Goal: Transaction & Acquisition: Purchase product/service

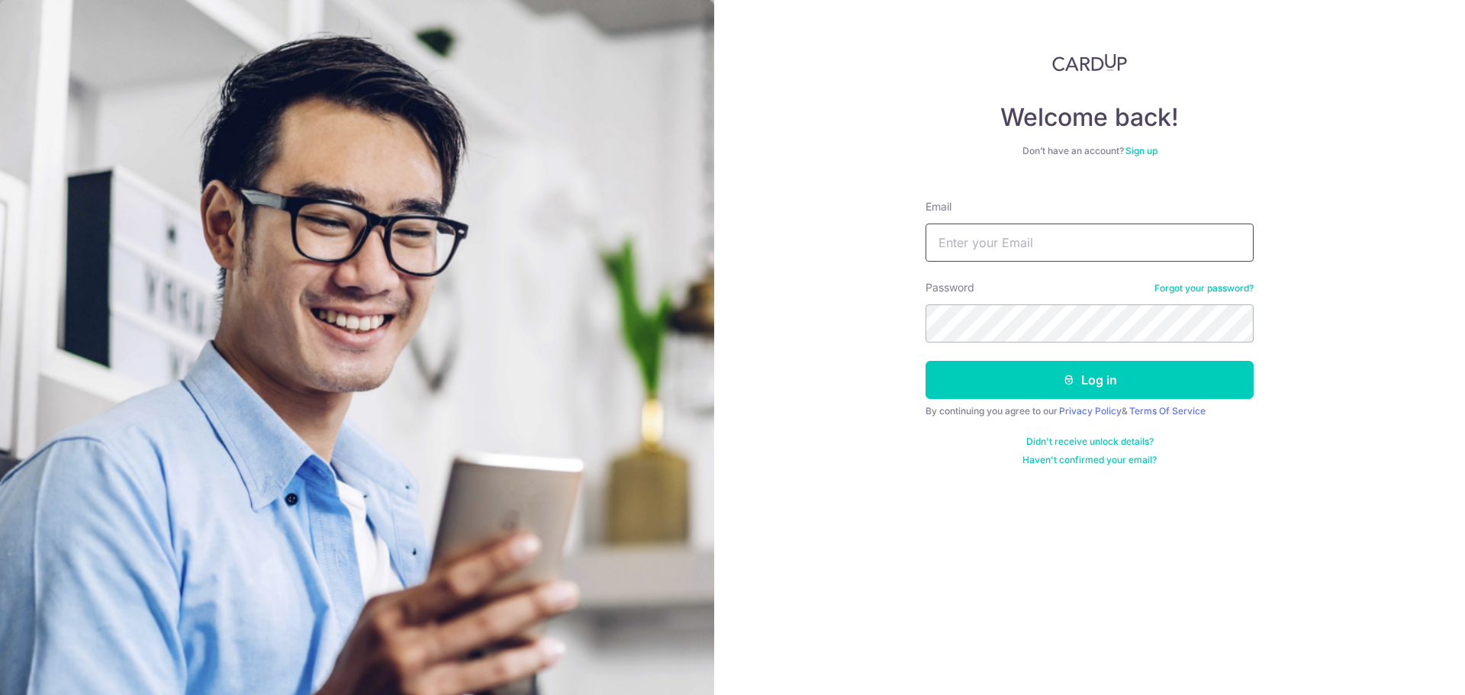
click at [965, 245] on input "Email" at bounding box center [1090, 243] width 328 height 38
type input "[EMAIL_ADDRESS][DOMAIN_NAME]"
click at [926, 361] on button "Log in" at bounding box center [1090, 380] width 328 height 38
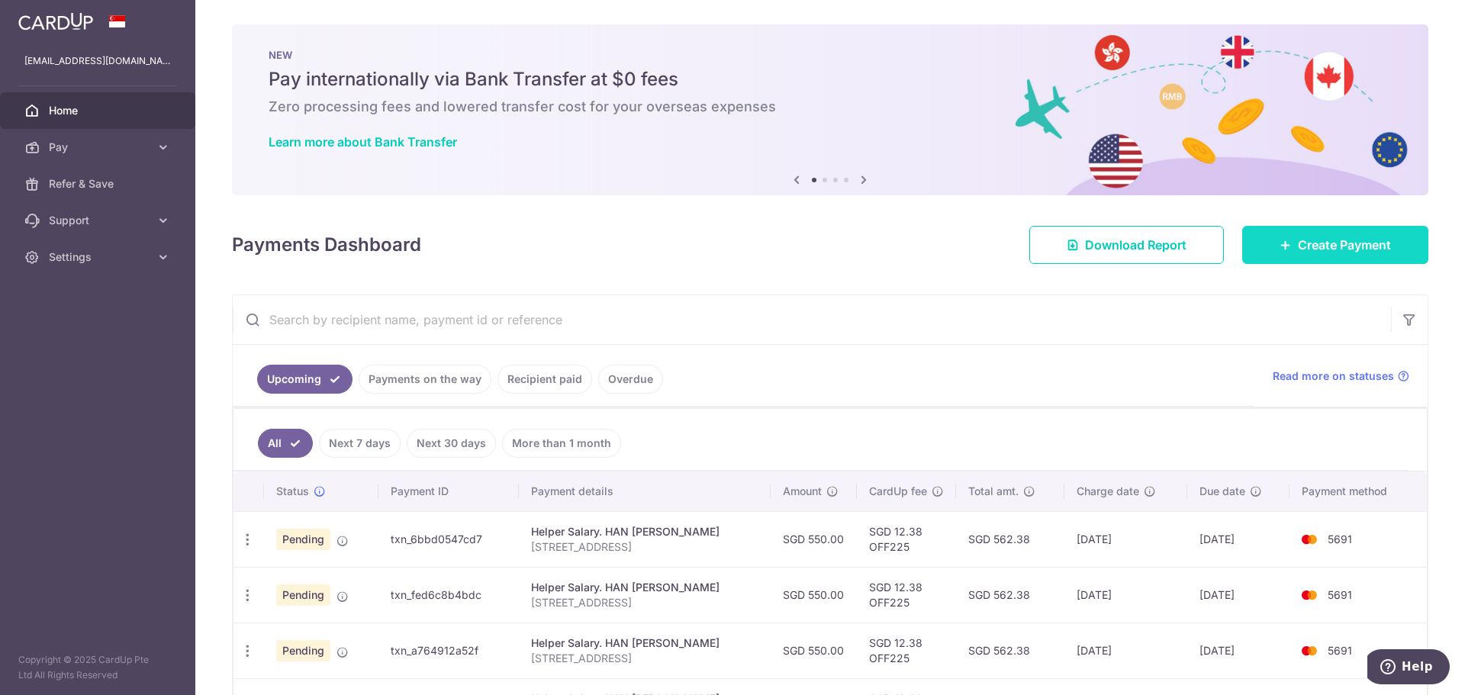
click at [1320, 241] on span "Create Payment" at bounding box center [1344, 245] width 93 height 18
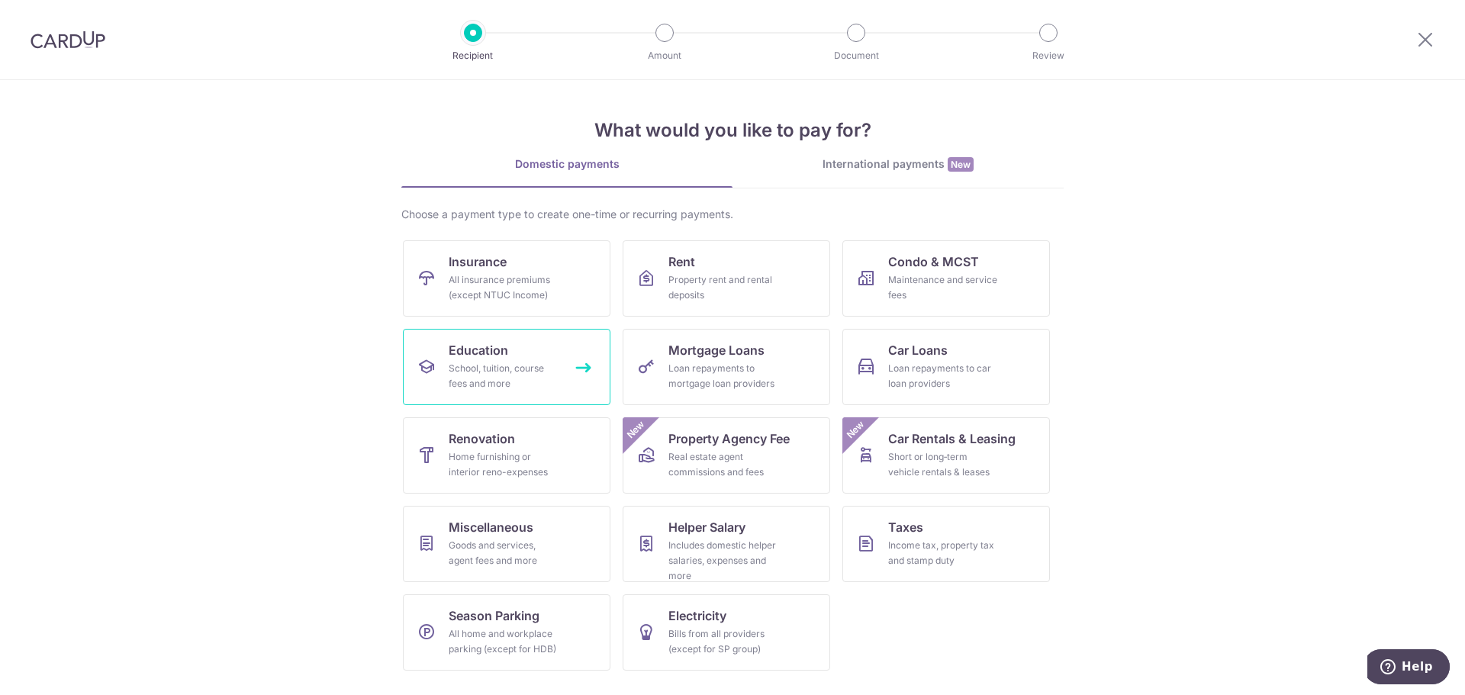
click at [517, 374] on div "School, tuition, course fees and more" at bounding box center [504, 376] width 110 height 31
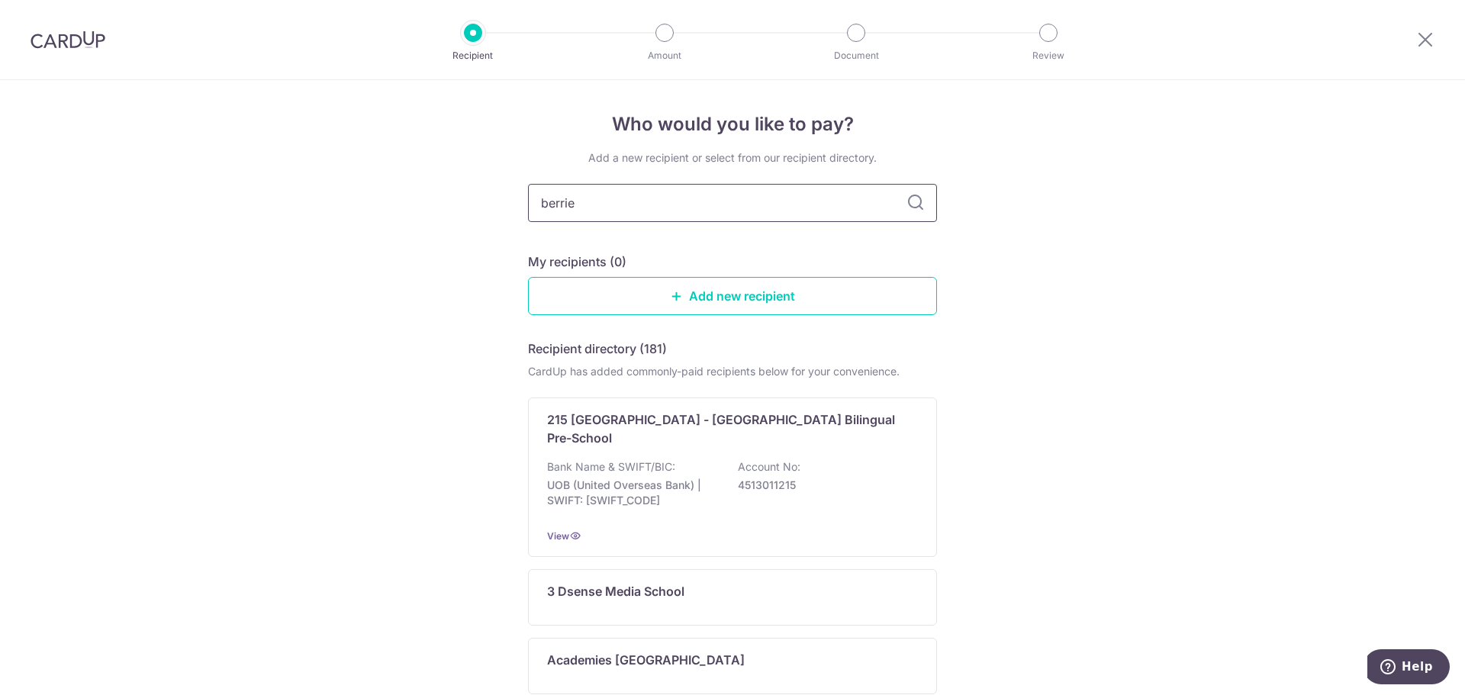
type input "berries"
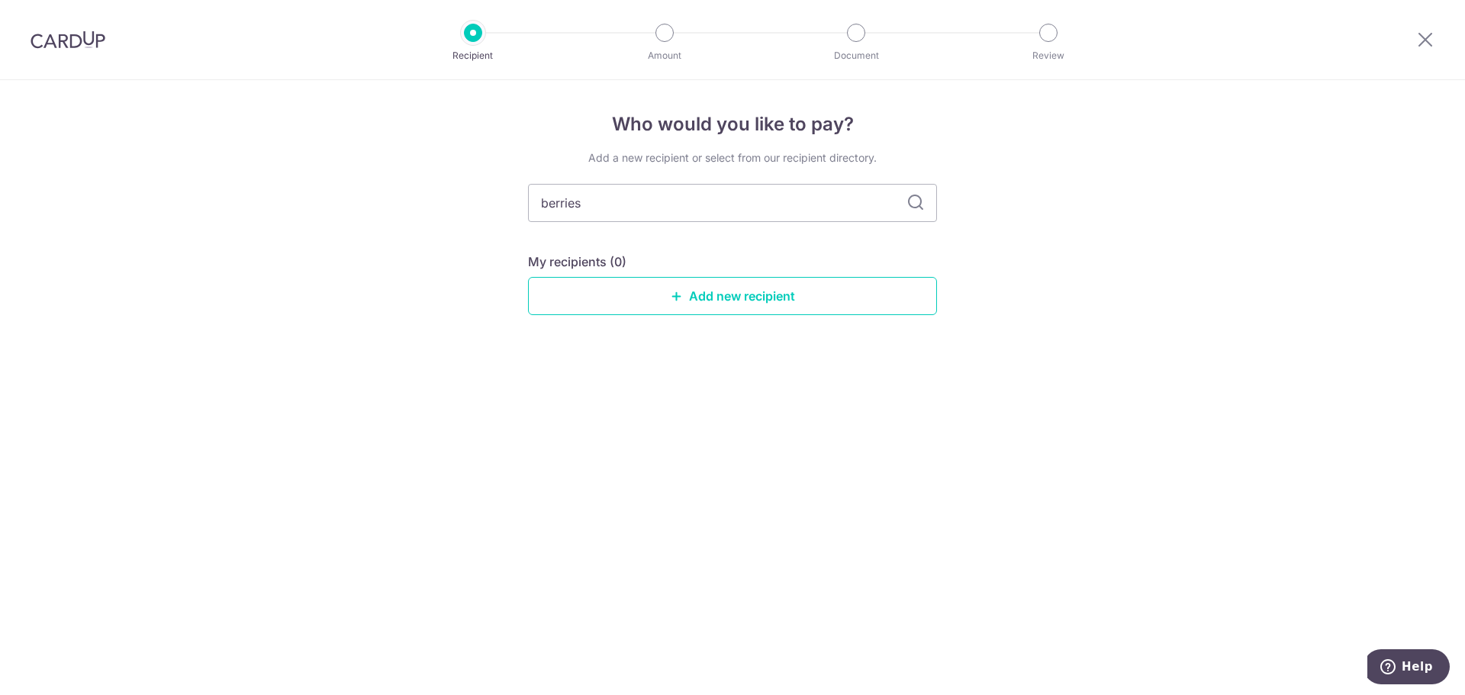
click at [921, 205] on icon at bounding box center [916, 203] width 18 height 18
drag, startPoint x: 730, startPoint y: 218, endPoint x: 471, endPoint y: 211, distance: 259.6
click at [472, 212] on div "Who would you like to pay? Add a new recipient or select from our recipient dir…" at bounding box center [732, 387] width 1465 height 615
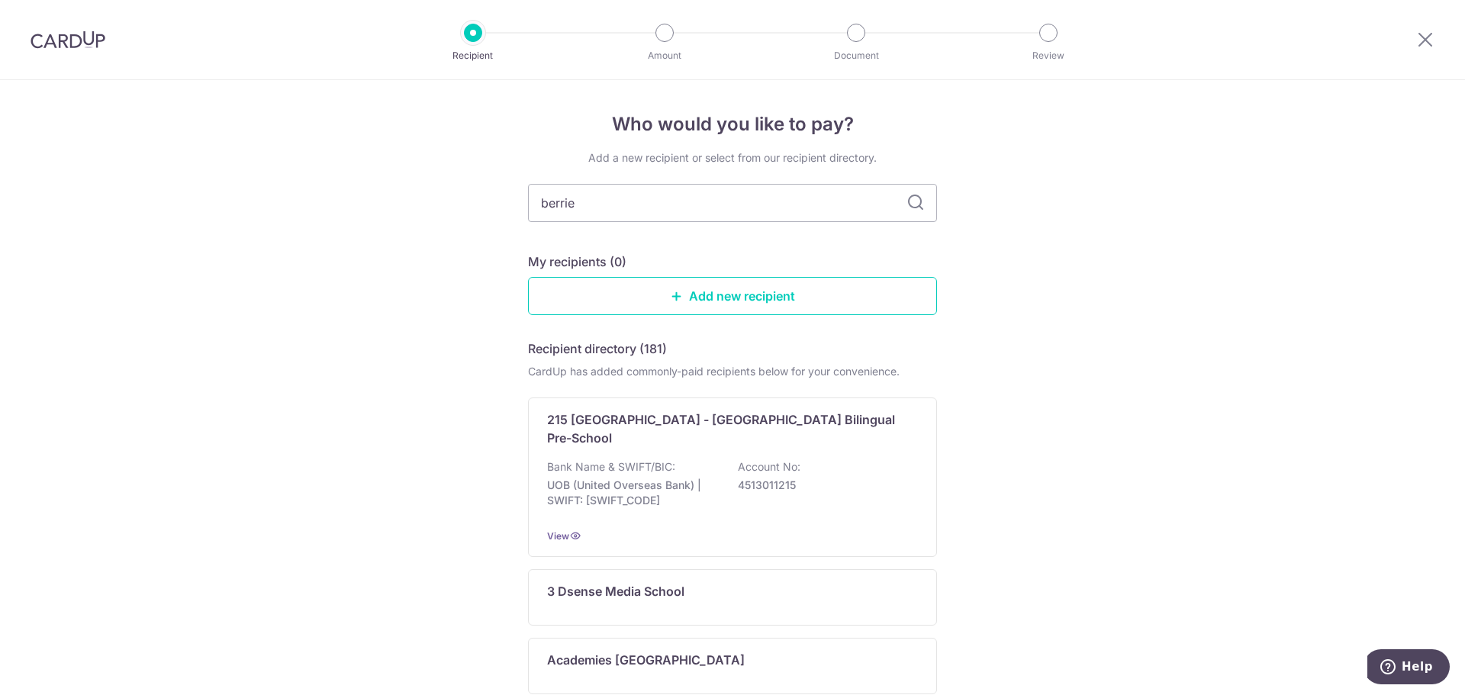
type input "berries"
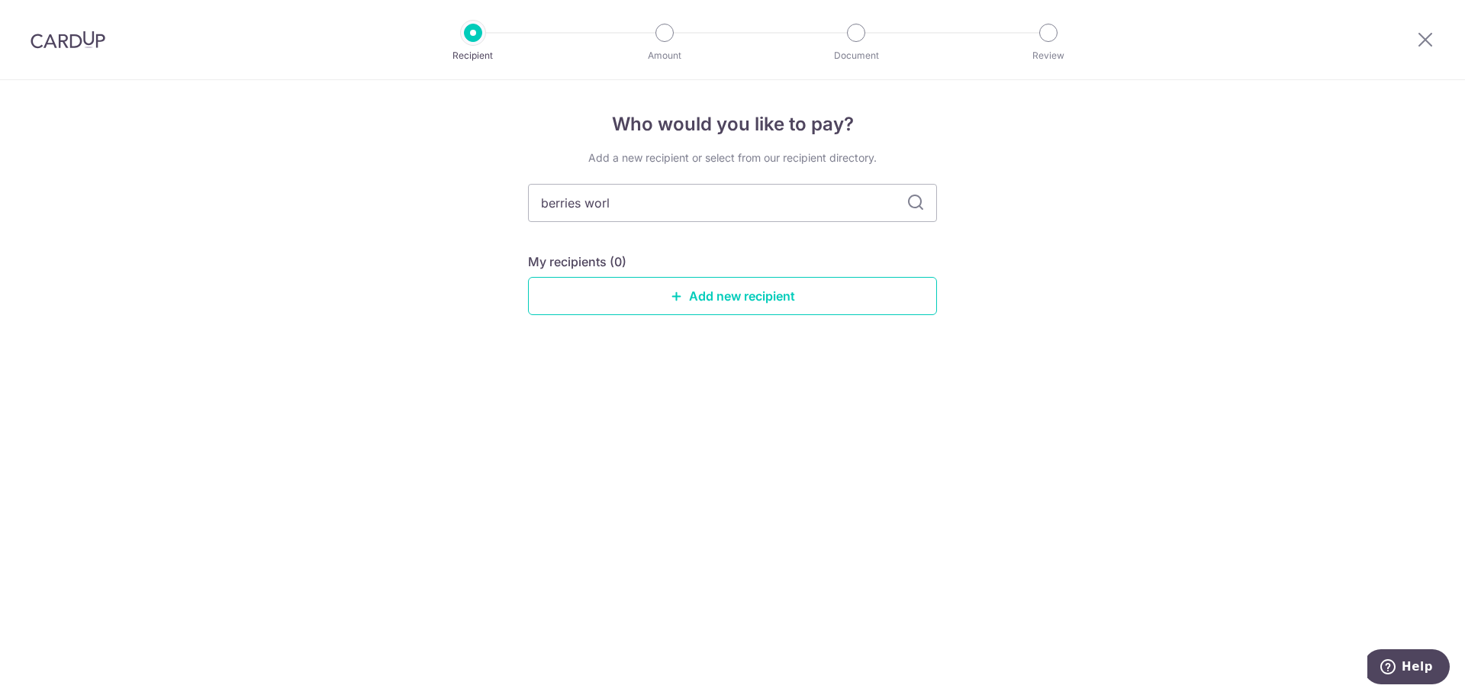
type input "berries world"
type input "b"
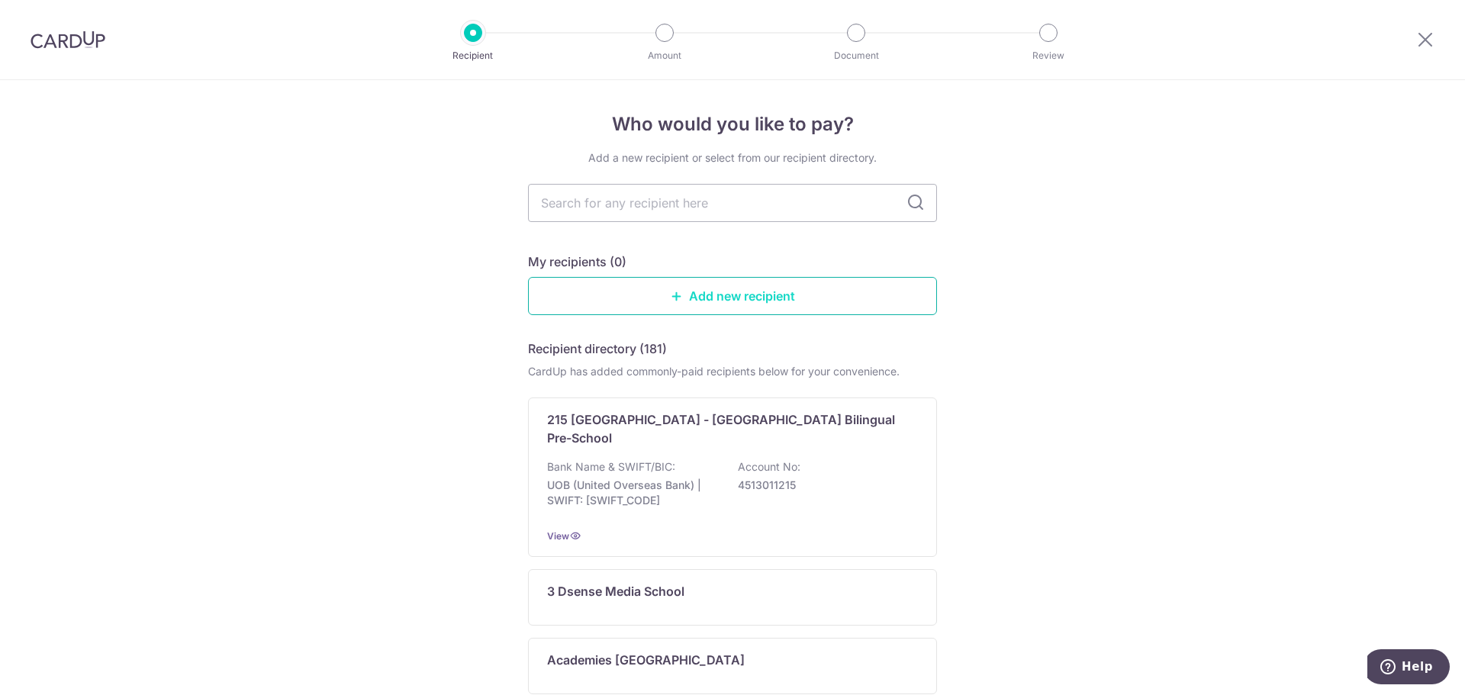
click at [787, 306] on link "Add new recipient" at bounding box center [732, 296] width 409 height 38
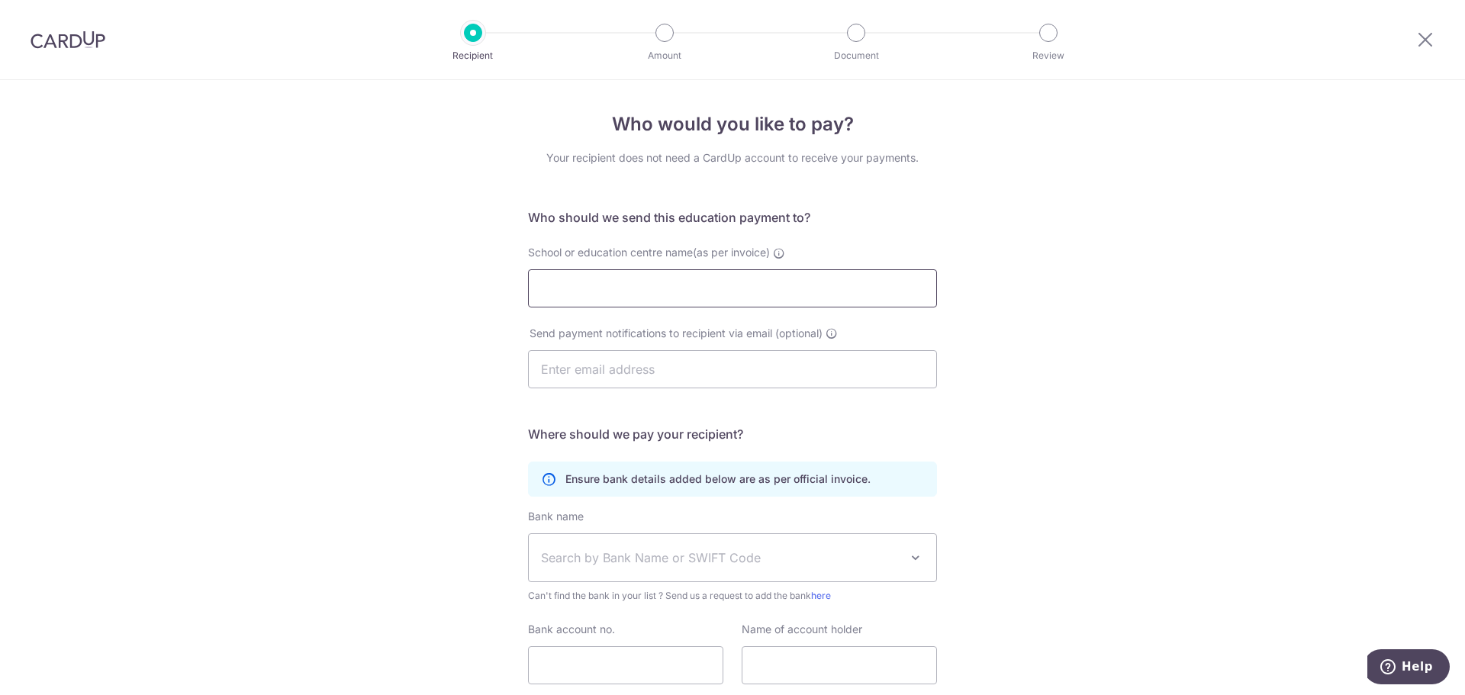
click at [683, 283] on input "School or education centre name(as per invoice)" at bounding box center [732, 288] width 409 height 38
type input "Berries World of Learning School (WG) Pte Ltd"
click at [656, 369] on input "text" at bounding box center [732, 369] width 409 height 38
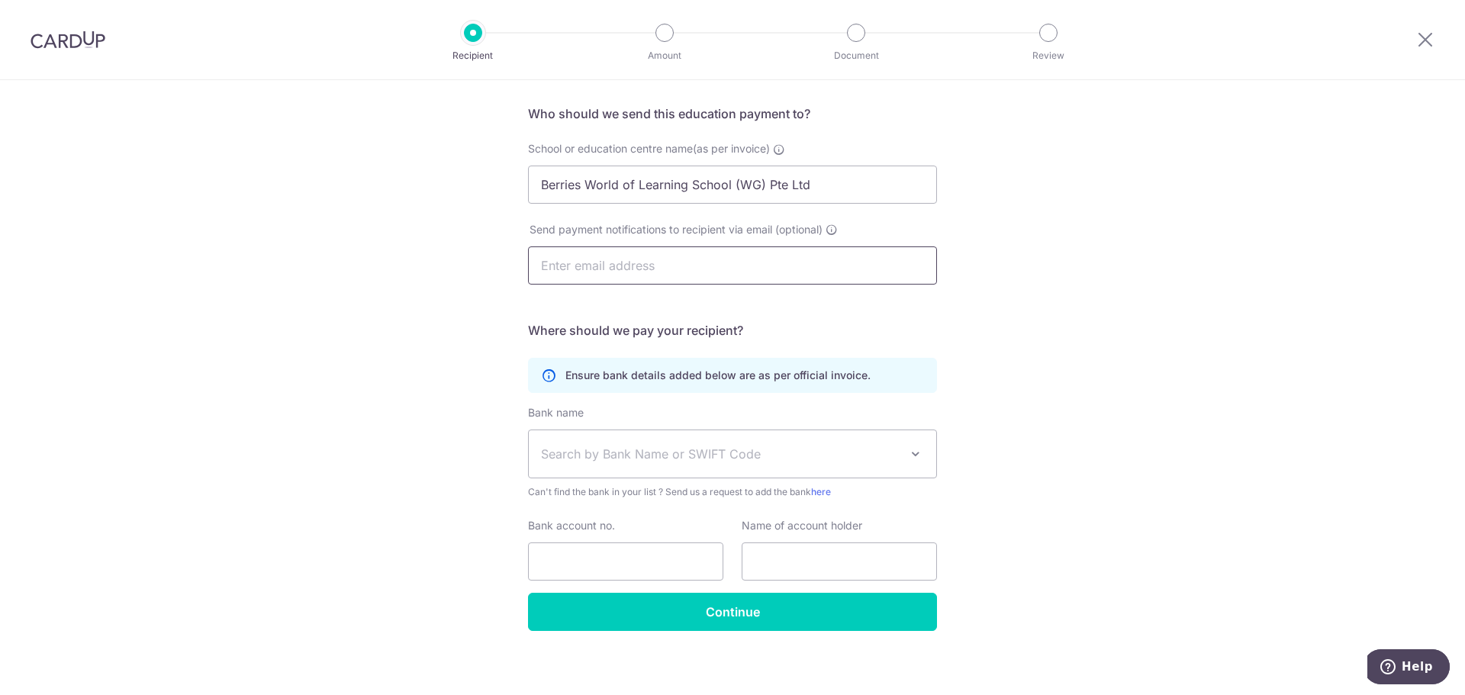
scroll to position [111, 0]
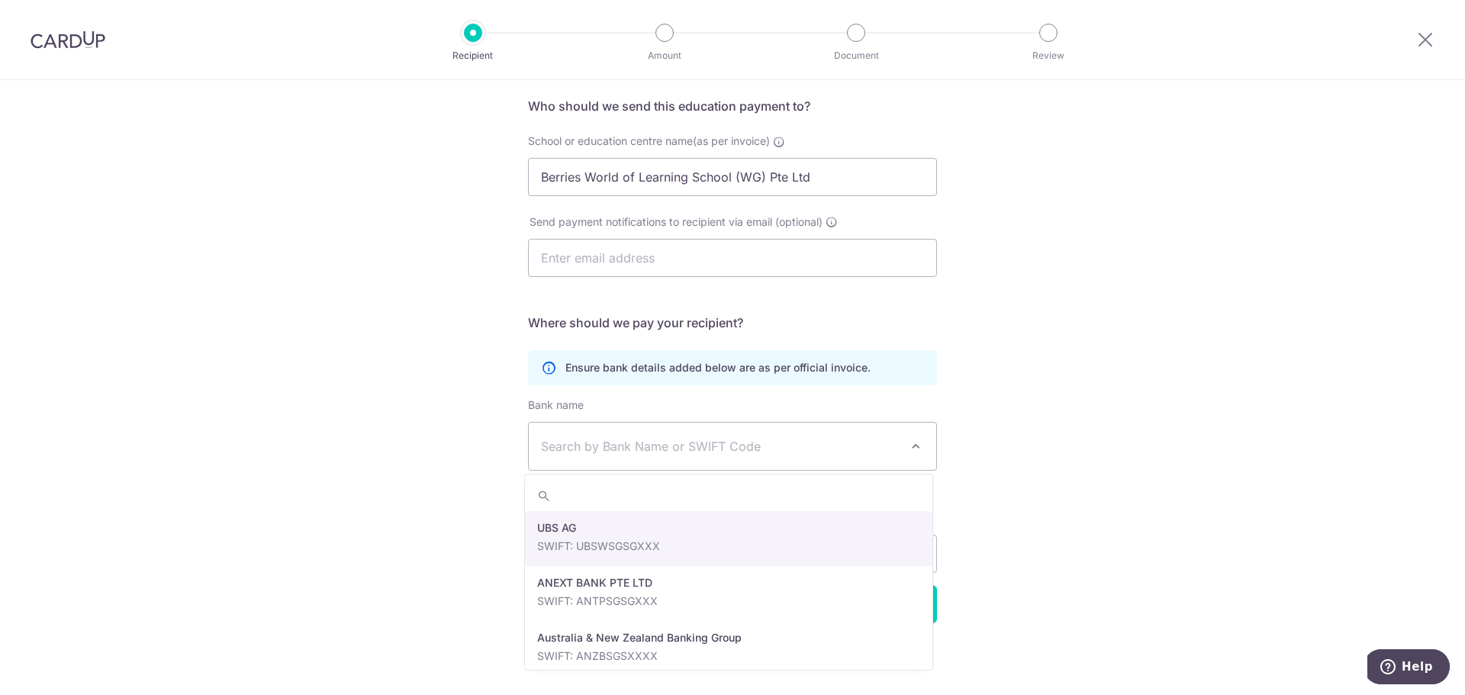
click at [652, 451] on span "Search by Bank Name or SWIFT Code" at bounding box center [720, 446] width 359 height 18
type input "o"
type input "over"
select select "12"
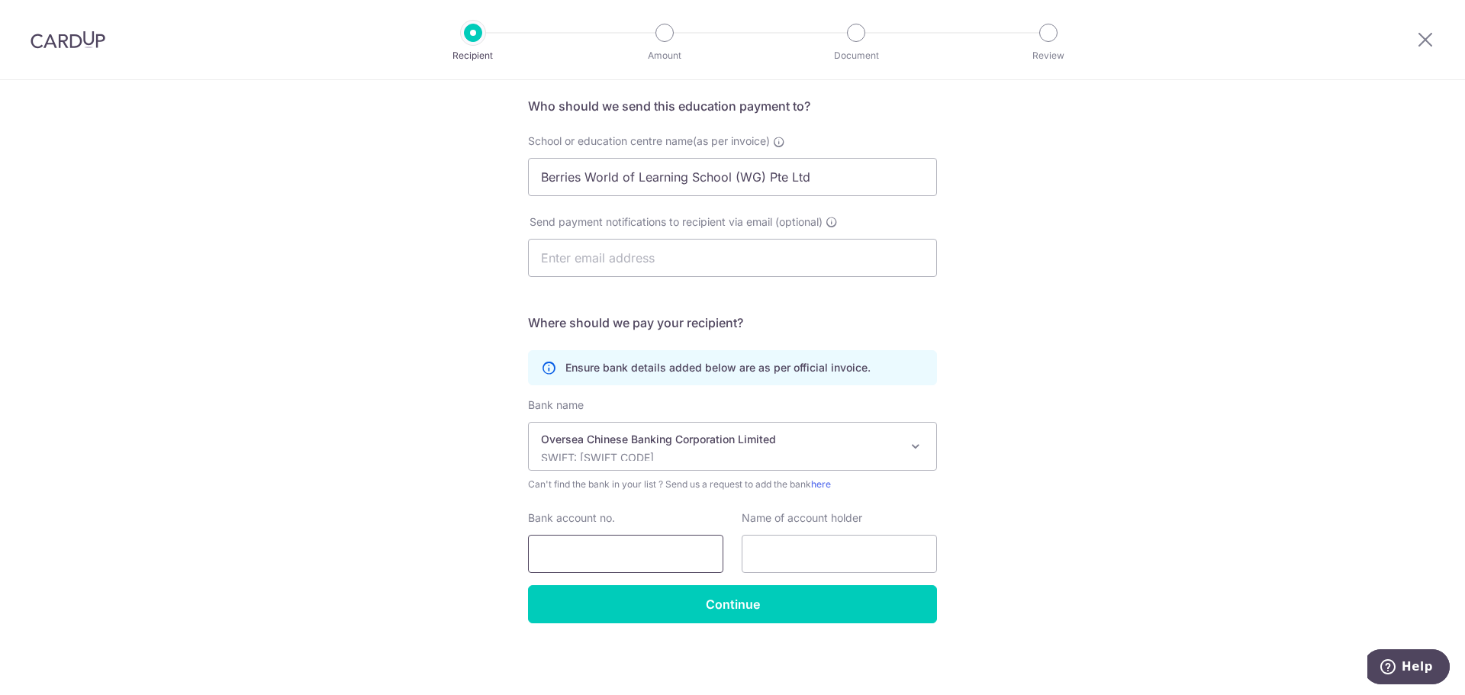
click at [590, 548] on input "Bank account no." at bounding box center [625, 554] width 195 height 38
drag, startPoint x: 572, startPoint y: 556, endPoint x: 588, endPoint y: 555, distance: 16.8
click at [588, 555] on input "514806595001" at bounding box center [625, 554] width 195 height 38
type input "514806595001"
click at [793, 553] on input "text" at bounding box center [839, 554] width 195 height 38
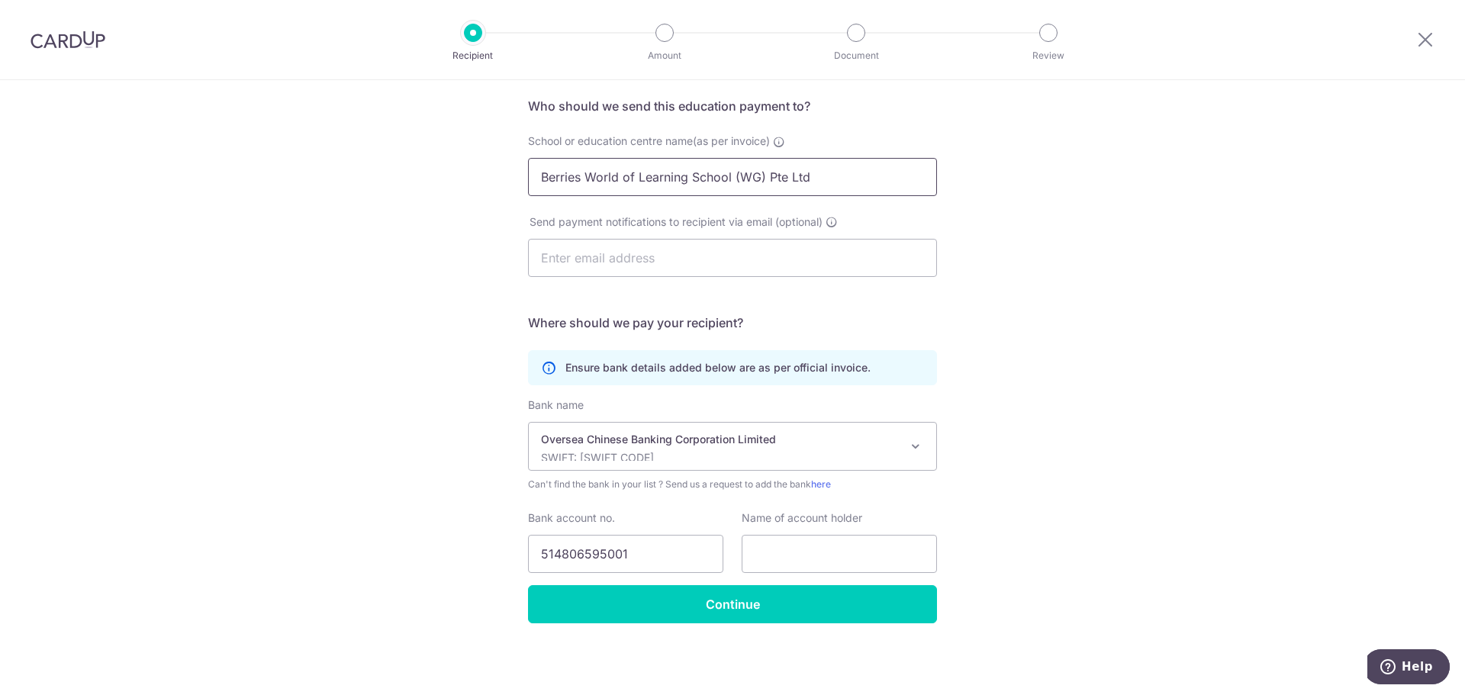
drag, startPoint x: 822, startPoint y: 176, endPoint x: 395, endPoint y: 182, distance: 426.7
click at [395, 182] on div "Who would you like to pay? Your recipient does not need a CardUp account to rec…" at bounding box center [732, 332] width 1465 height 727
click at [855, 559] on input "text" at bounding box center [839, 554] width 195 height 38
paste input "Berries World of Learning School (WG) Pte Ltd"
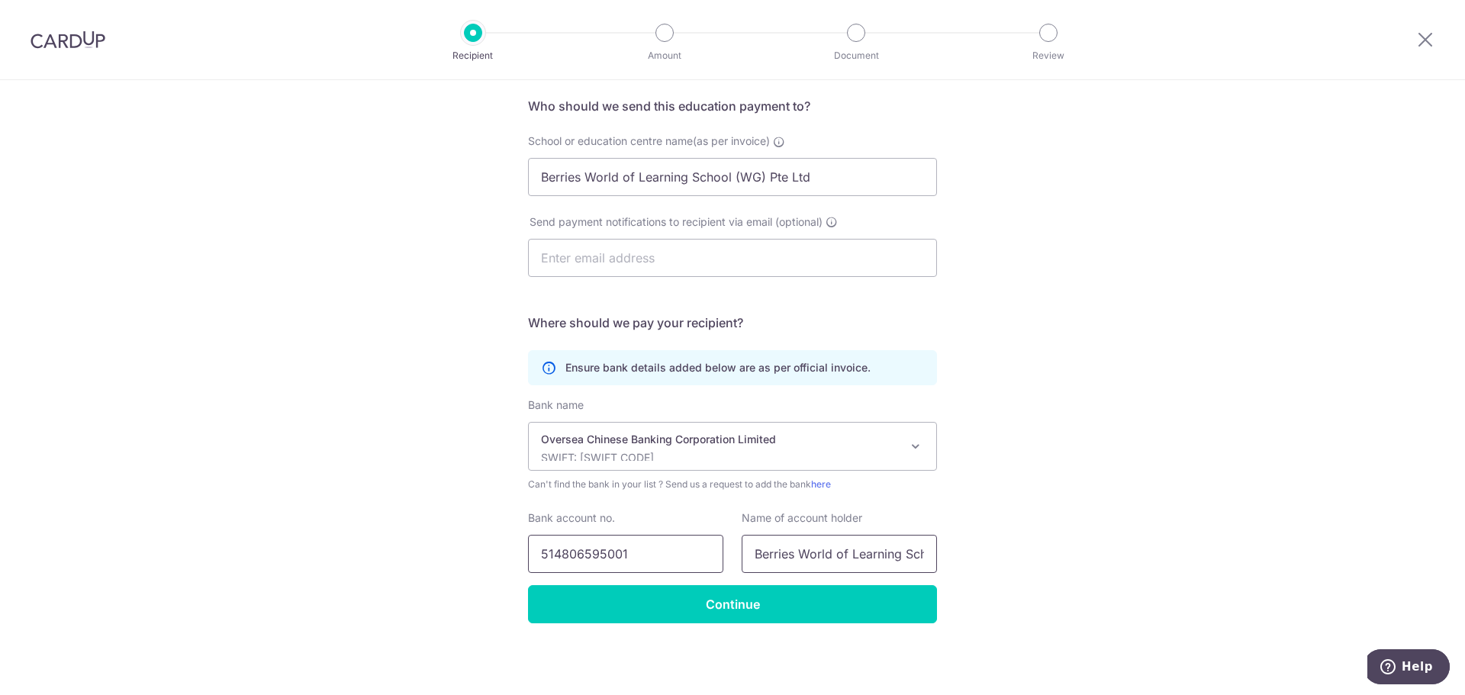
drag, startPoint x: 897, startPoint y: 552, endPoint x: 638, endPoint y: 562, distance: 258.9
click at [638, 562] on div "Bank account no. 514806595001 Name of account holder Berries World of Learning …" at bounding box center [732, 542] width 427 height 63
click at [826, 564] on input "Berries World of Learning School (WG) Pte Ltd" at bounding box center [839, 554] width 195 height 38
drag, startPoint x: 840, startPoint y: 560, endPoint x: 917, endPoint y: 553, distance: 76.7
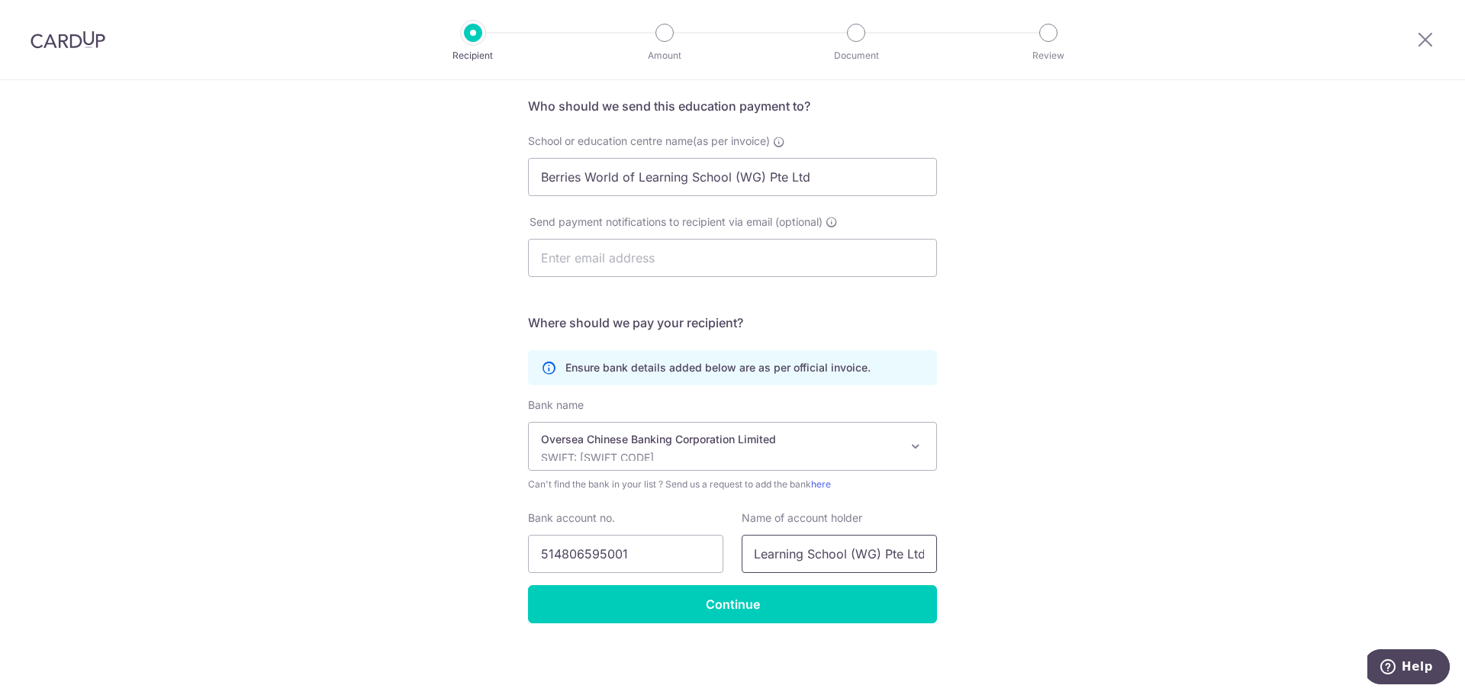
click at [917, 553] on input "Berries World of Learning School (WG) Pte Ltd" at bounding box center [839, 554] width 195 height 38
click at [865, 556] on input "Berries World of Learning School (WG) Pte Ltd" at bounding box center [839, 554] width 195 height 38
type input "Berries World of Learning School (WG) Pte Ltd"
drag, startPoint x: 1133, startPoint y: 548, endPoint x: 1123, endPoint y: 530, distance: 20.8
click at [1133, 547] on div "Who would you like to pay? Your recipient does not need a CardUp account to rec…" at bounding box center [732, 332] width 1465 height 727
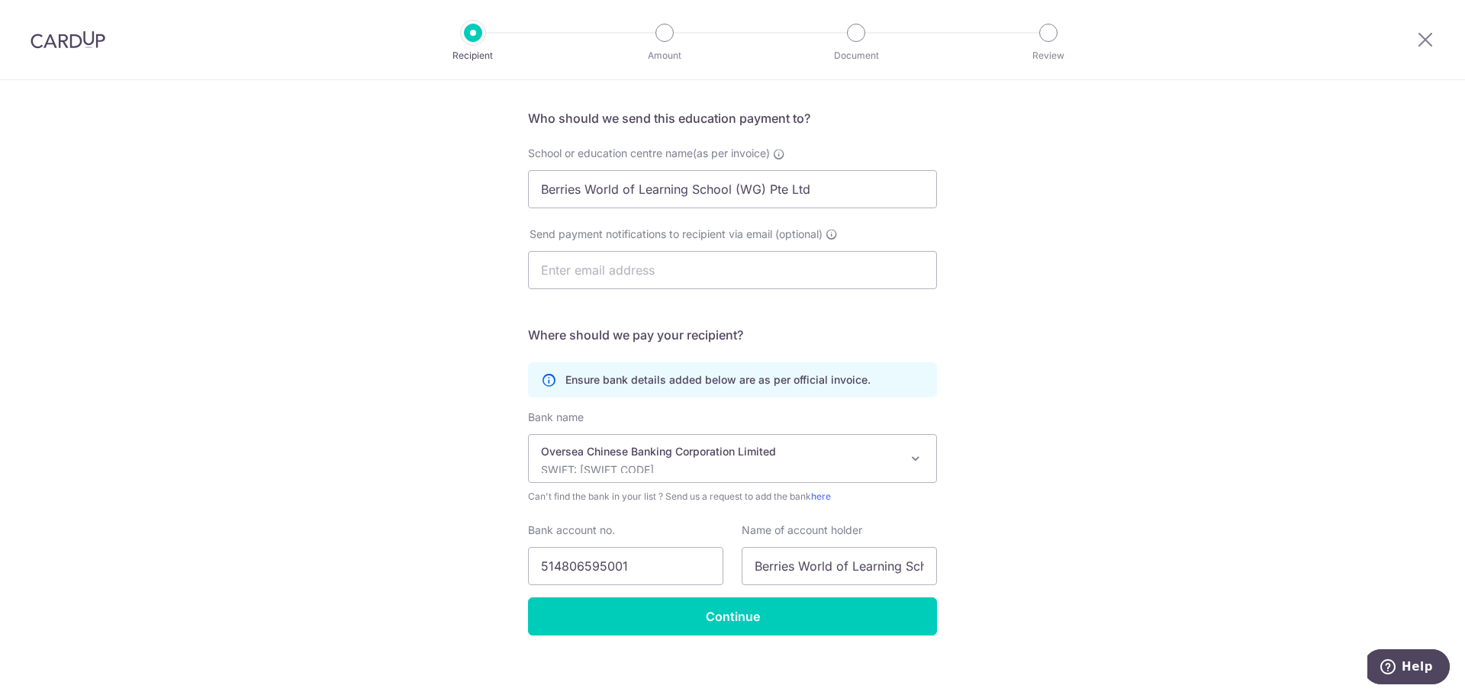
scroll to position [111, 0]
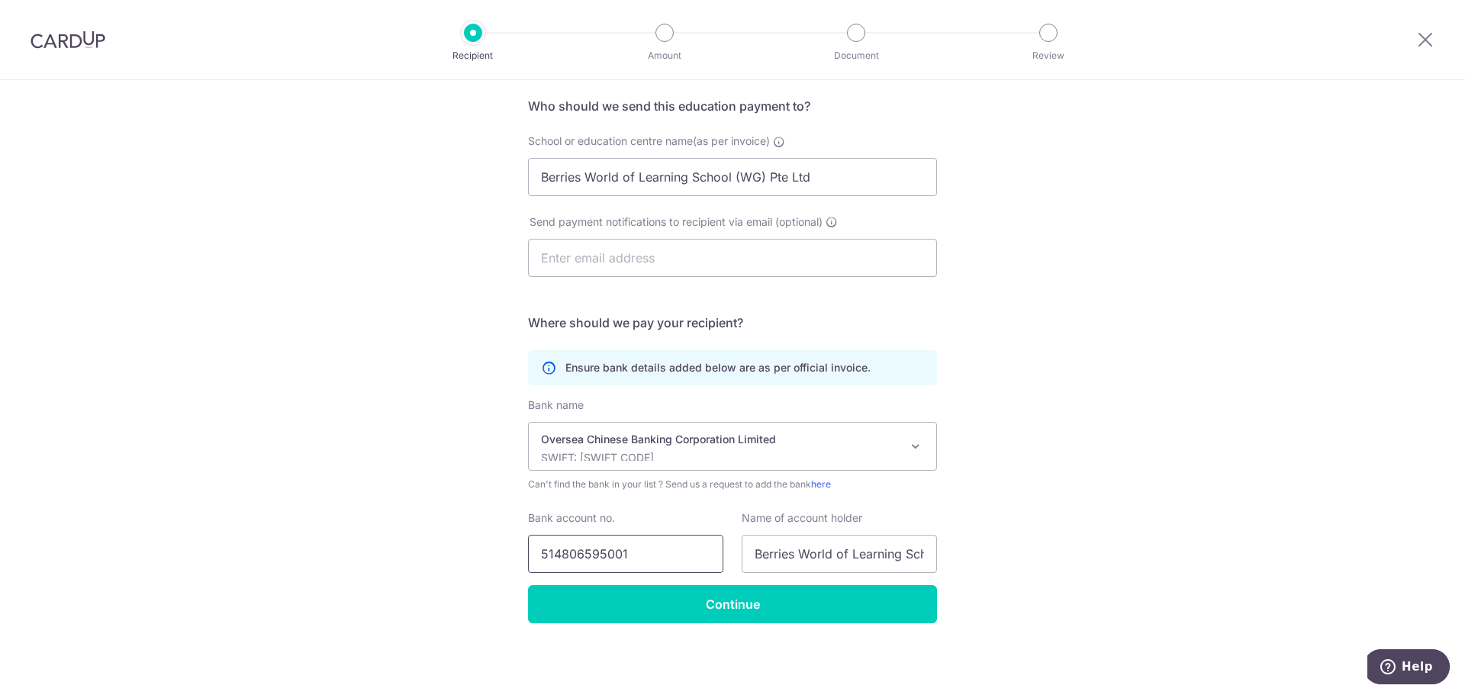
drag, startPoint x: 567, startPoint y: 556, endPoint x: 588, endPoint y: 555, distance: 21.4
click at [588, 555] on input "514806595001" at bounding box center [625, 554] width 195 height 38
click at [1078, 575] on div "Who would you like to pay? Your recipient does not need a CardUp account to rec…" at bounding box center [732, 332] width 1465 height 727
click at [845, 598] on input "Continue" at bounding box center [732, 604] width 409 height 38
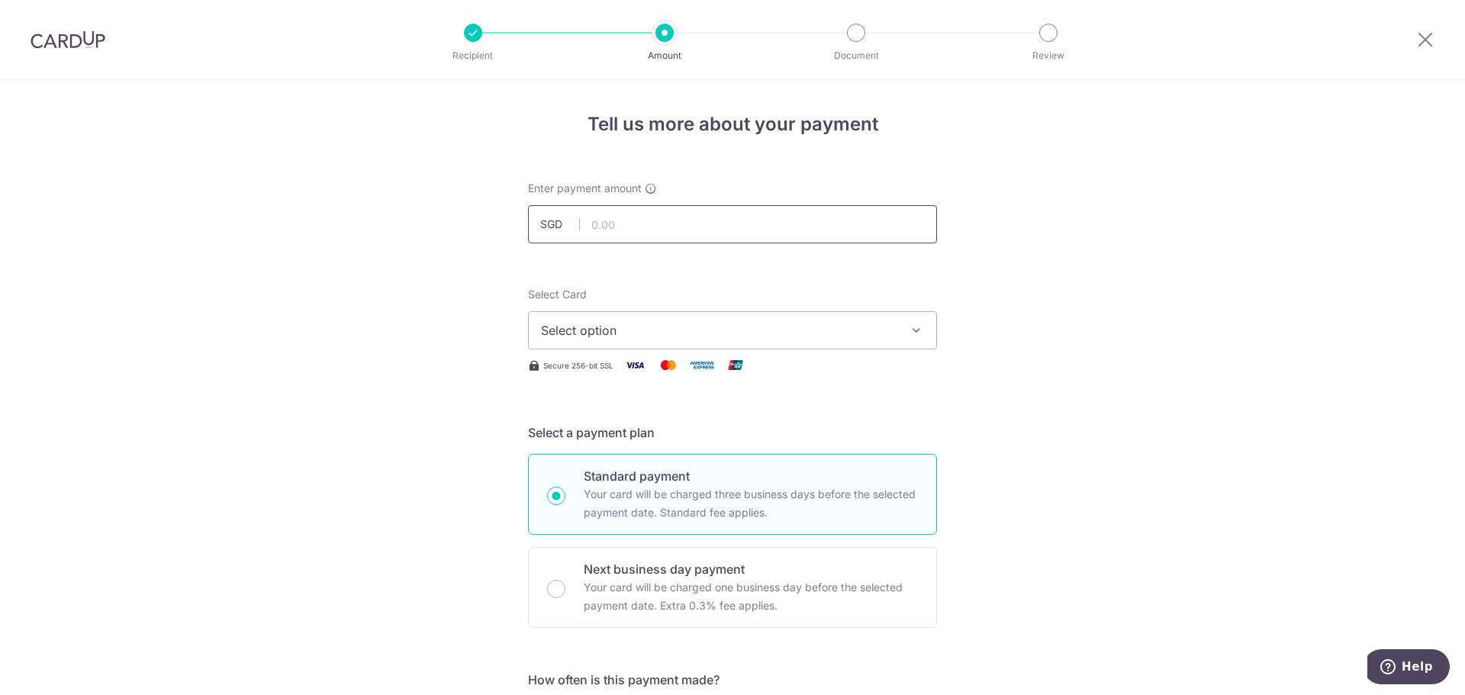
click at [656, 233] on input "text" at bounding box center [732, 224] width 409 height 38
type input "899.25"
drag, startPoint x: 1198, startPoint y: 324, endPoint x: 1015, endPoint y: 344, distance: 184.2
click at [900, 334] on button "Select option" at bounding box center [732, 330] width 409 height 38
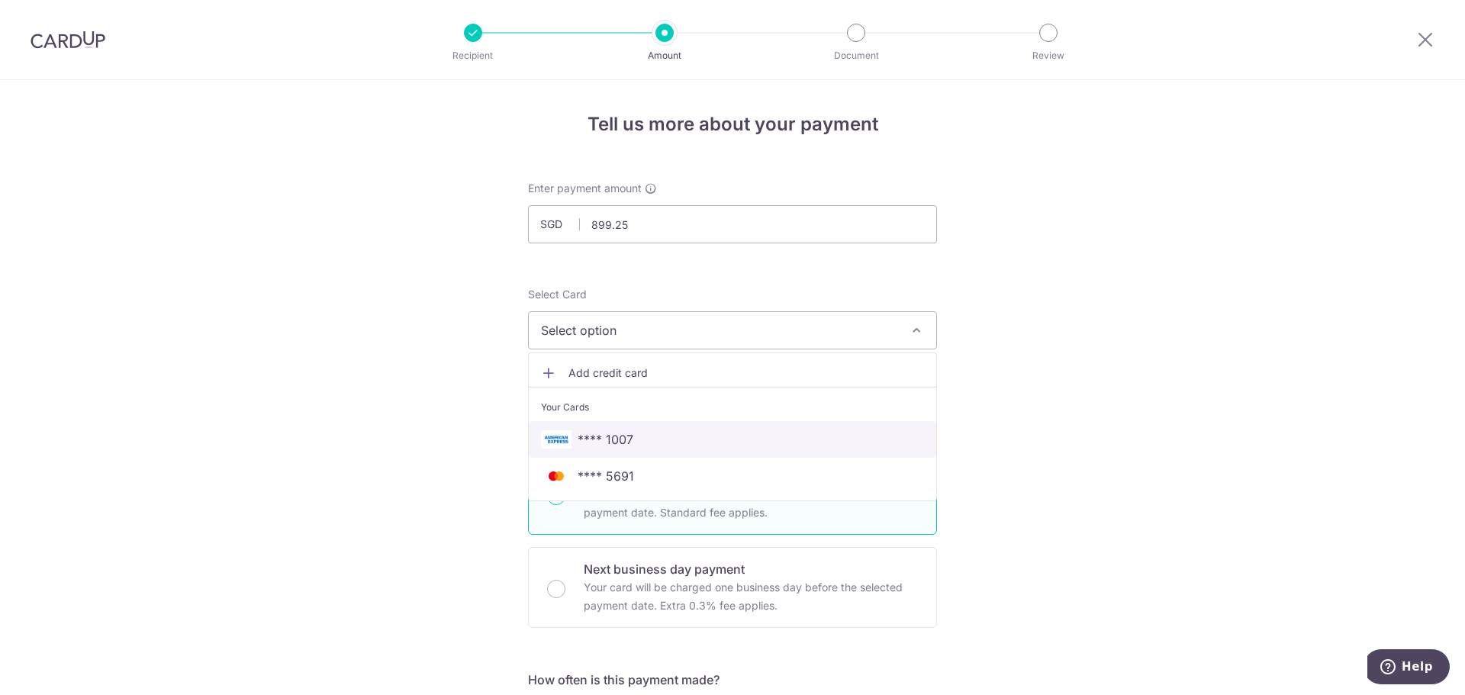
click at [859, 446] on span "**** 1007" at bounding box center [732, 439] width 383 height 18
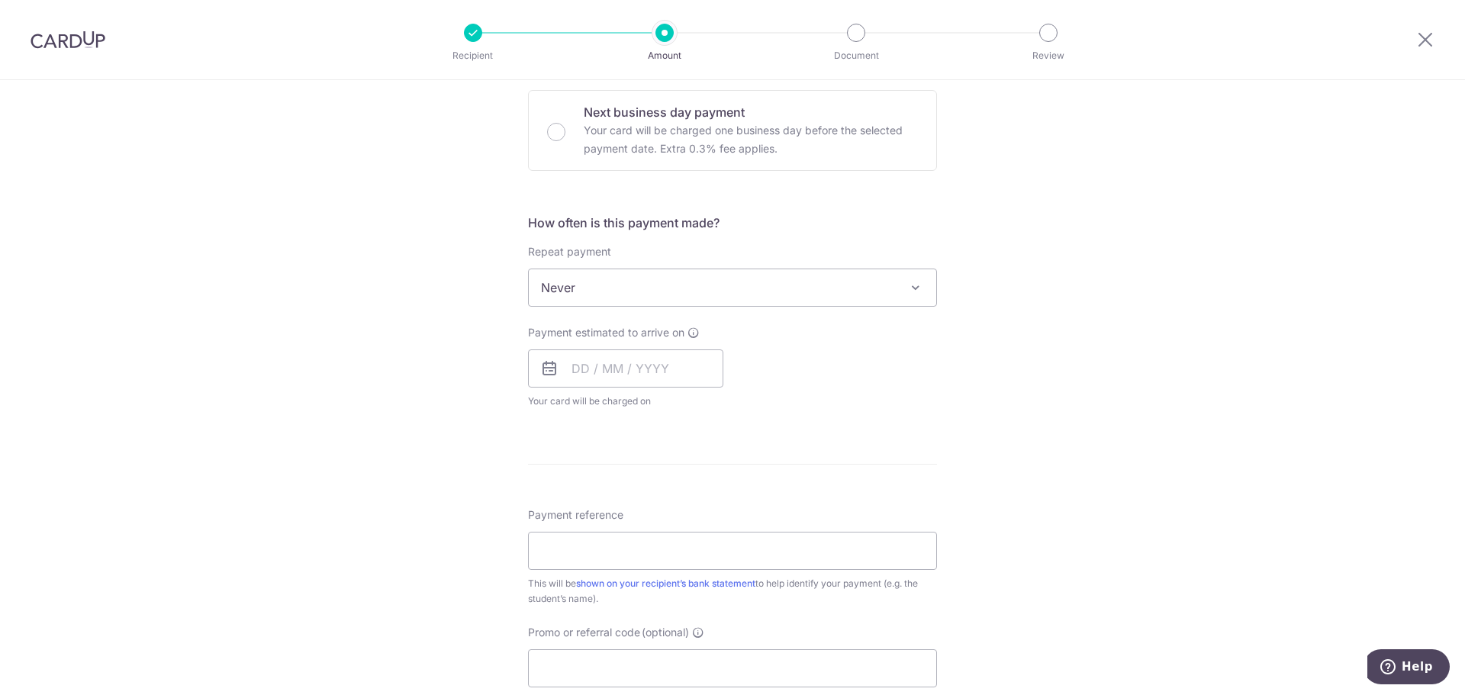
scroll to position [458, 0]
click at [669, 373] on input "text" at bounding box center [625, 368] width 195 height 38
click at [1080, 401] on div "Tell us more about your payment Enter payment amount SGD 899.25 899.25 Recipien…" at bounding box center [732, 312] width 1465 height 1381
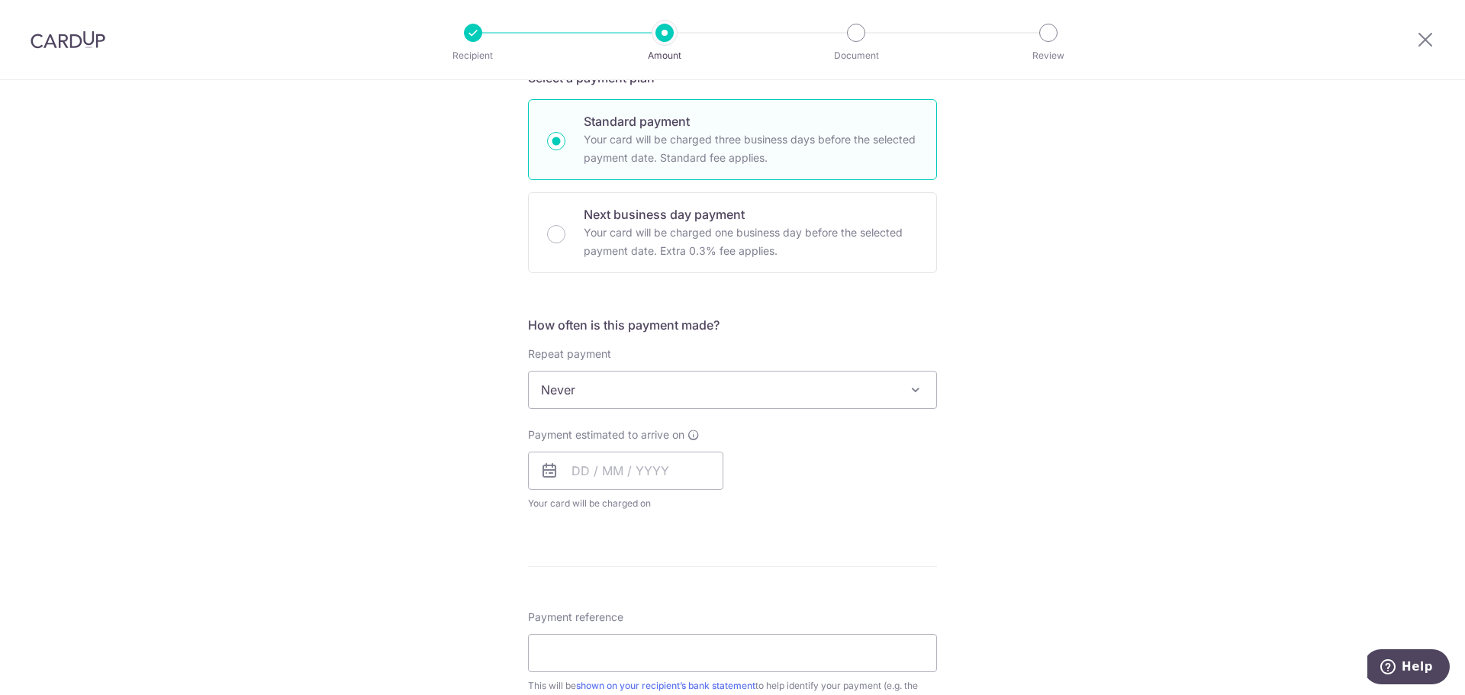
scroll to position [382, 0]
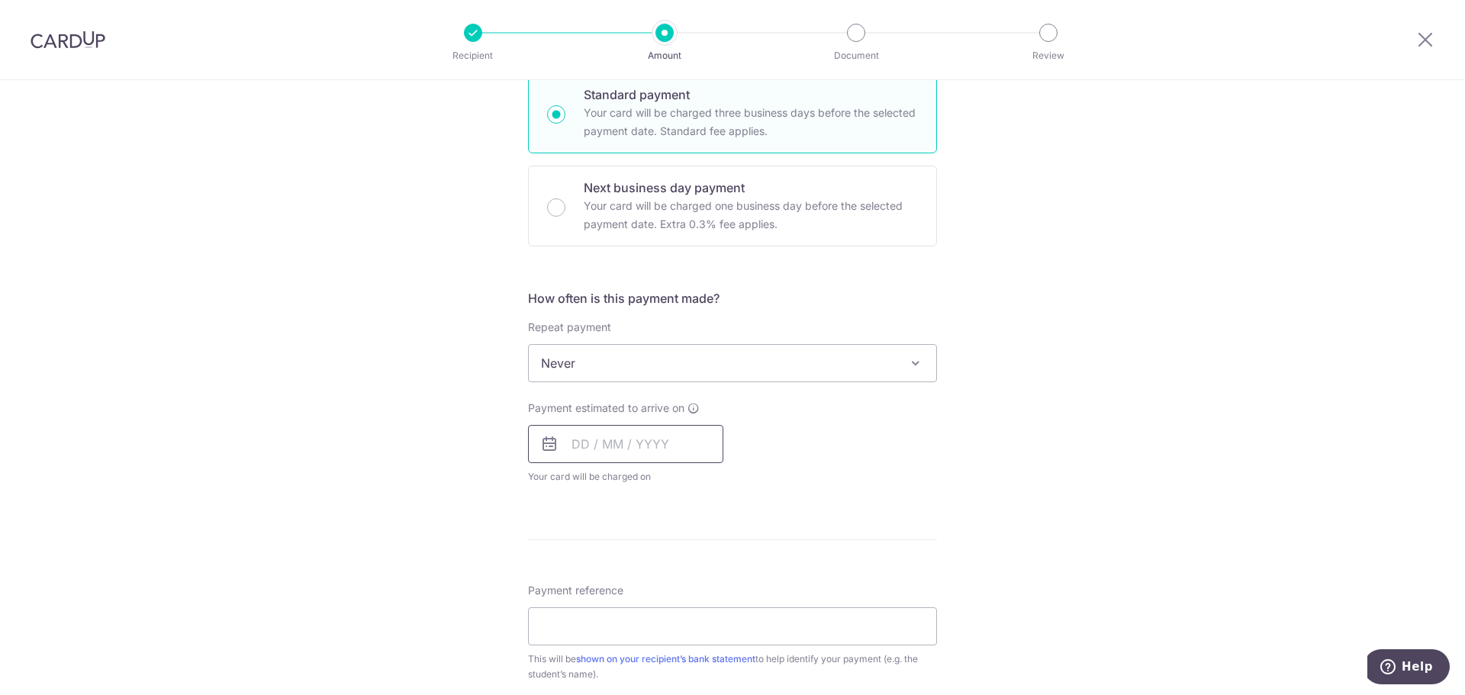
click at [660, 441] on input "text" at bounding box center [625, 444] width 195 height 38
click at [1171, 437] on div "Tell us more about your payment Enter payment amount SGD 899.25 899.25 Recipien…" at bounding box center [732, 389] width 1465 height 1381
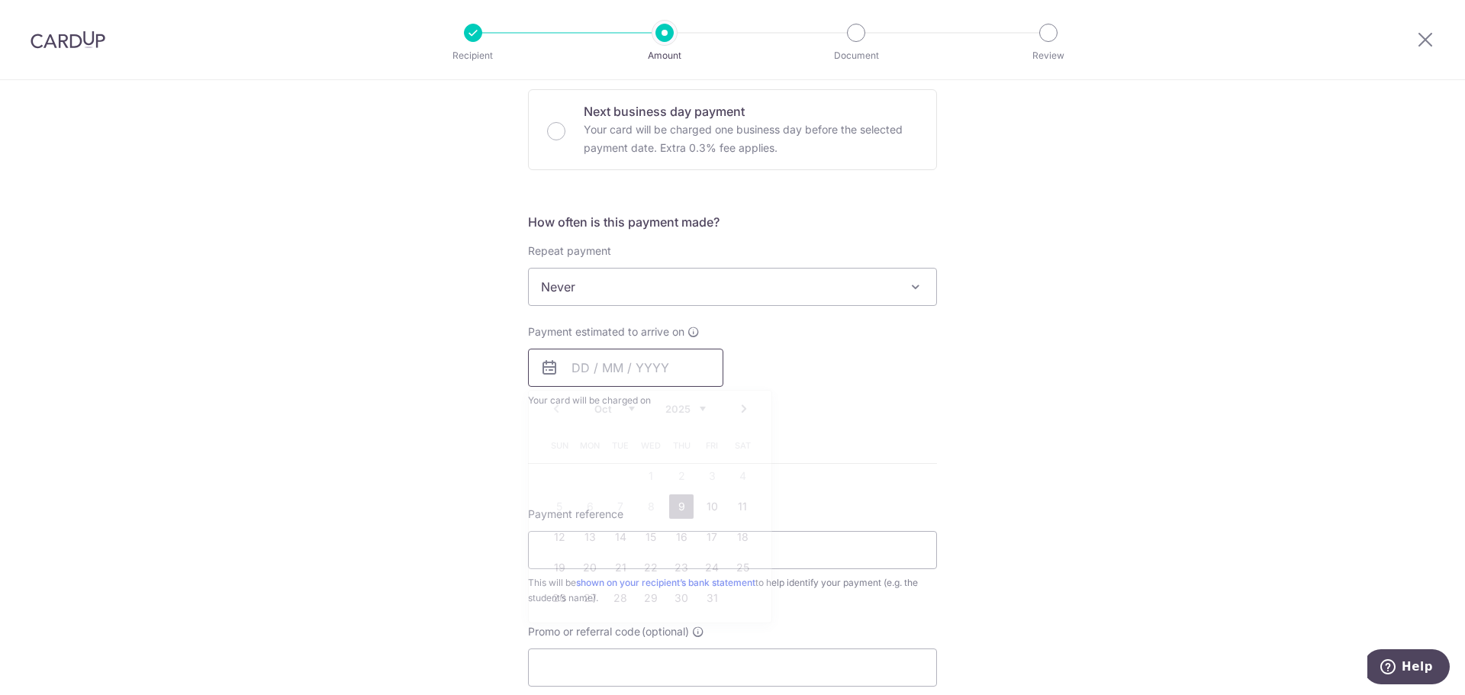
click at [633, 365] on input "text" at bounding box center [625, 368] width 195 height 38
click at [678, 504] on link "9" at bounding box center [681, 507] width 24 height 24
type input "09/10/2025"
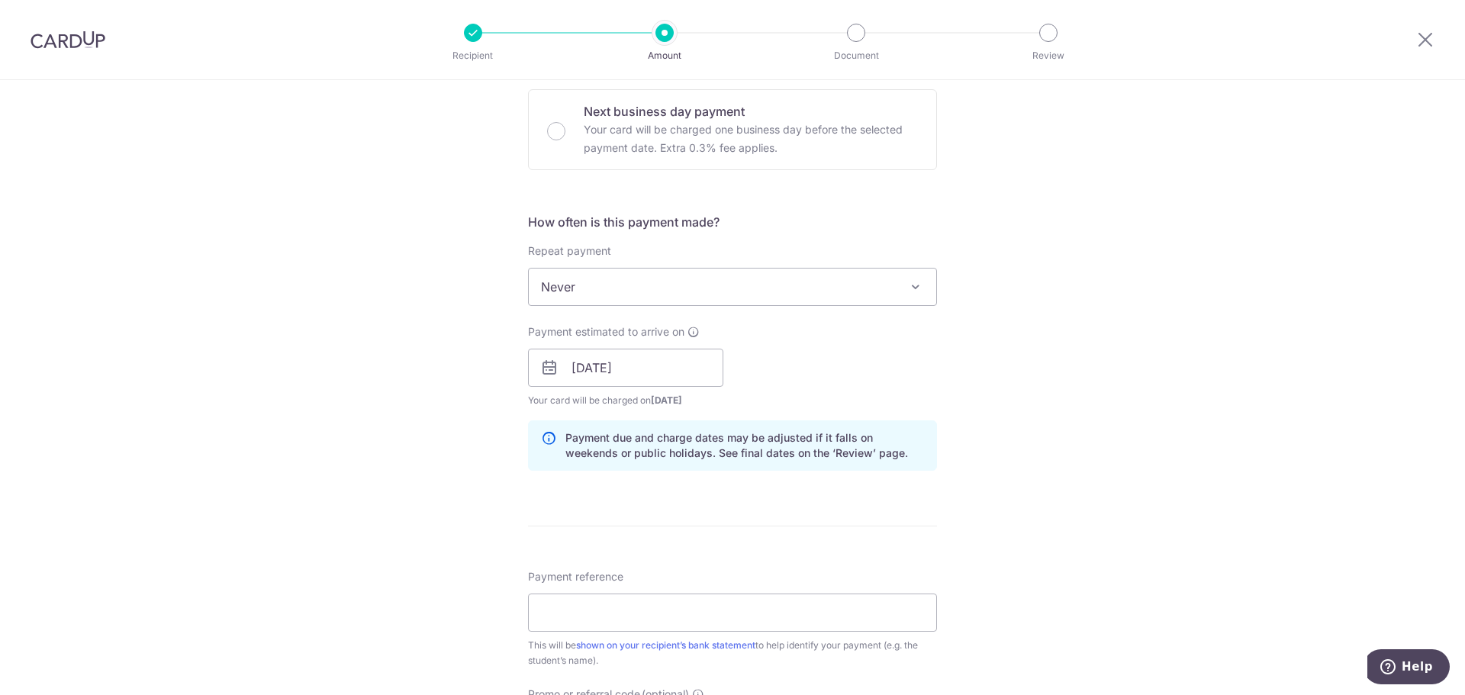
click at [1287, 334] on div "Tell us more about your payment Enter payment amount SGD 899.25 899.25 Recipien…" at bounding box center [732, 343] width 1465 height 1443
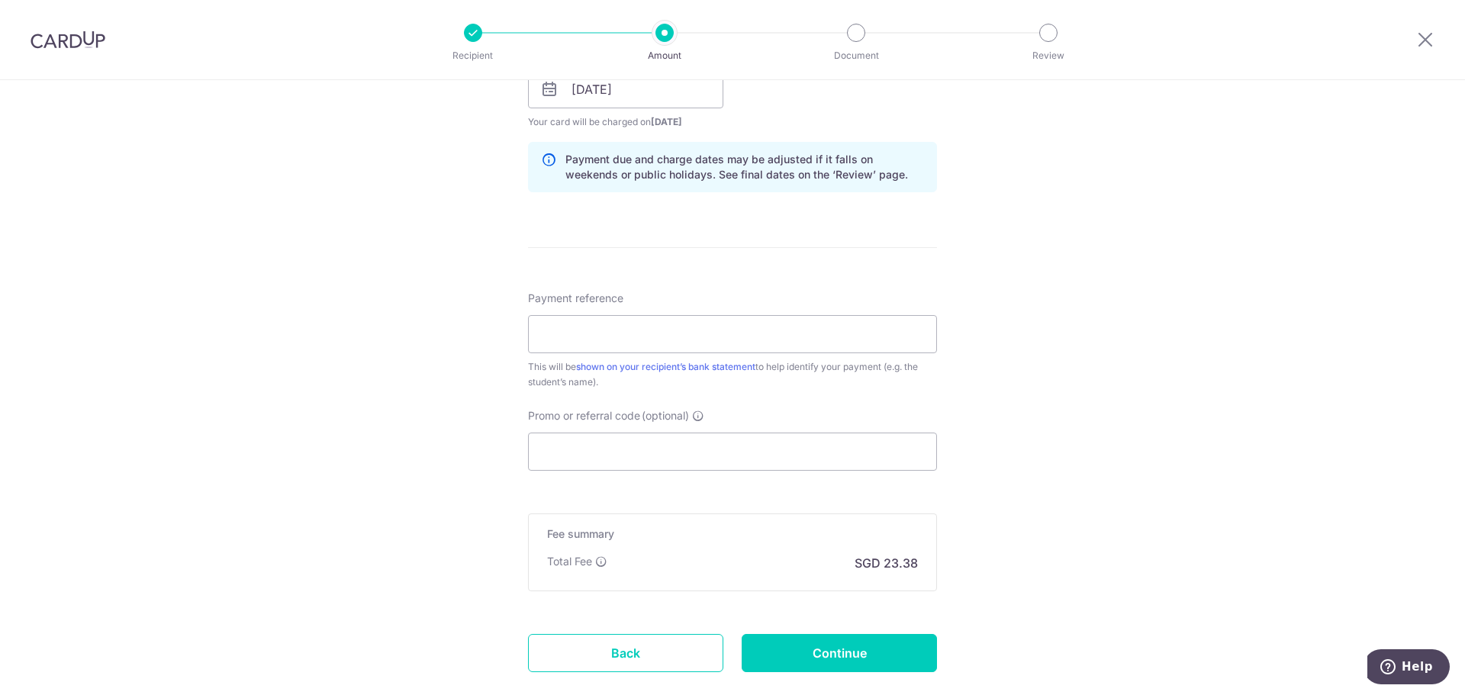
scroll to position [763, 0]
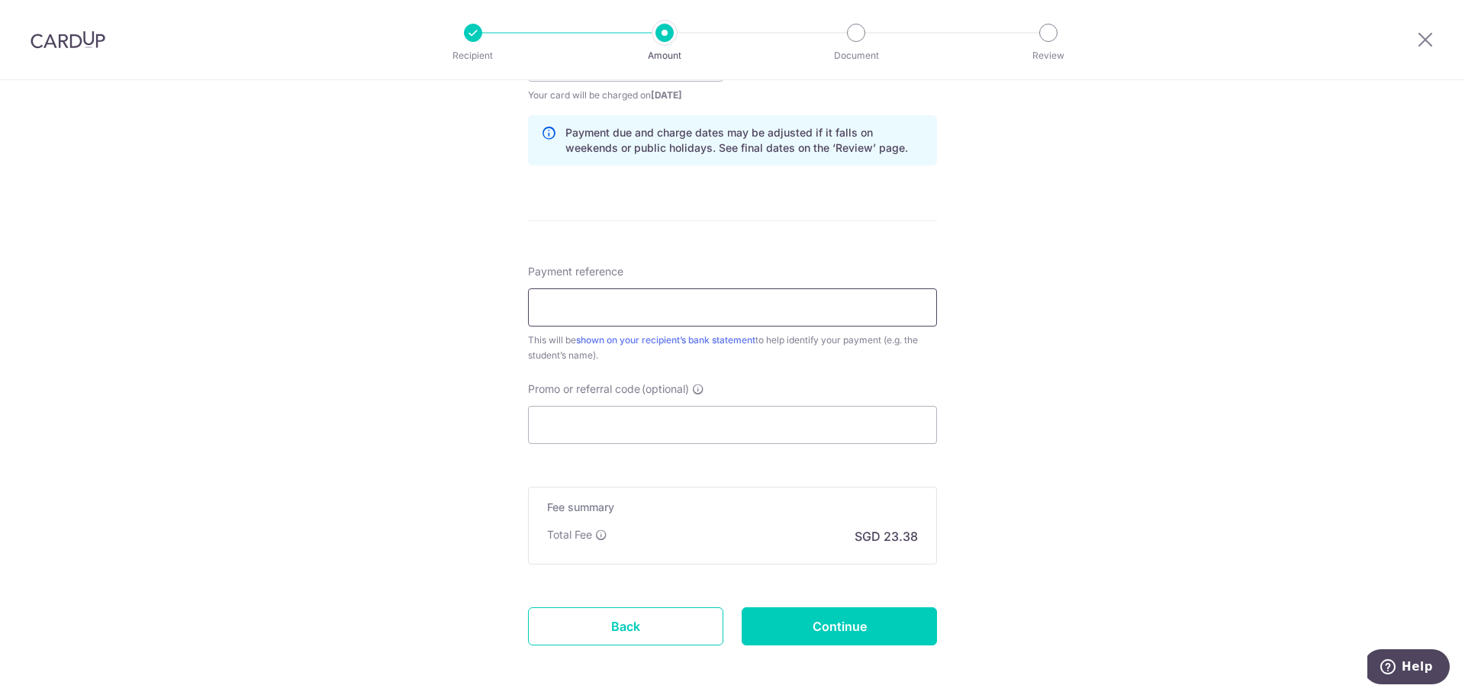
click at [778, 305] on input "Payment reference" at bounding box center [732, 307] width 409 height 38
type input "C"
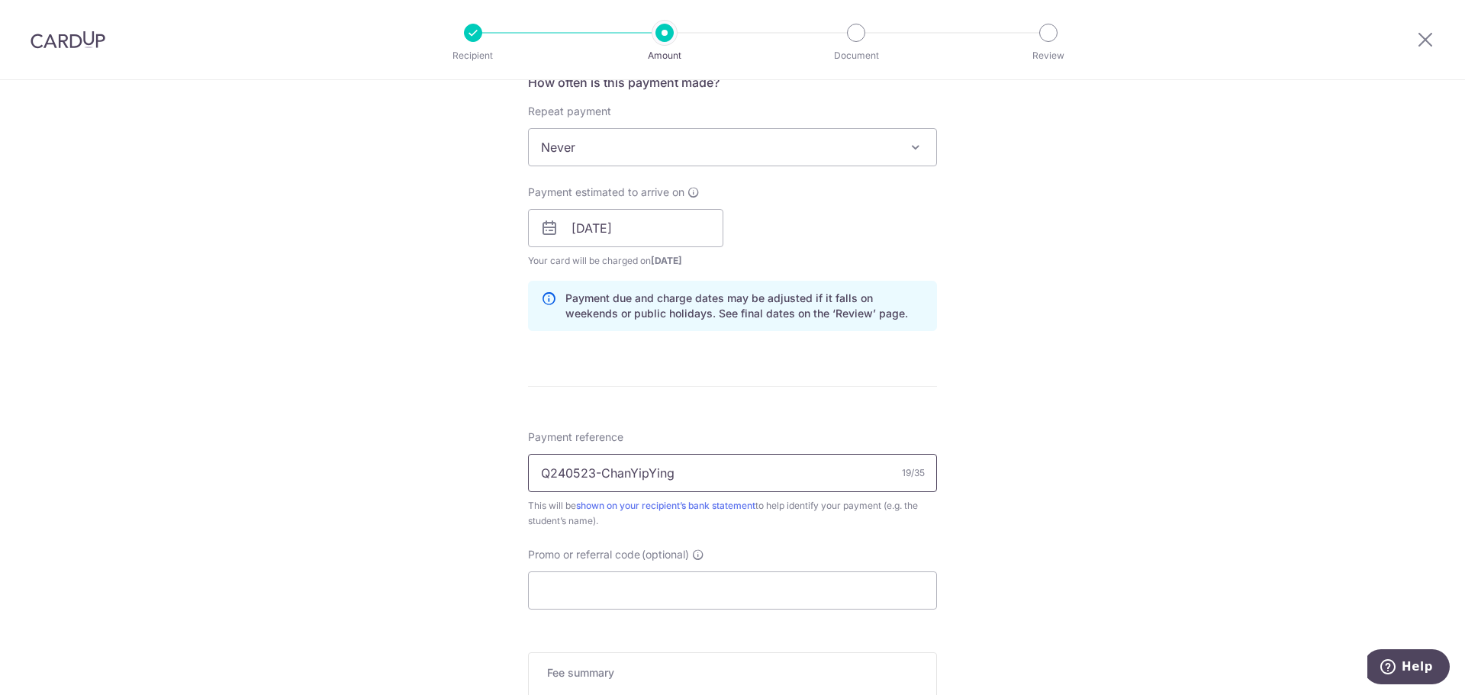
scroll to position [752, 0]
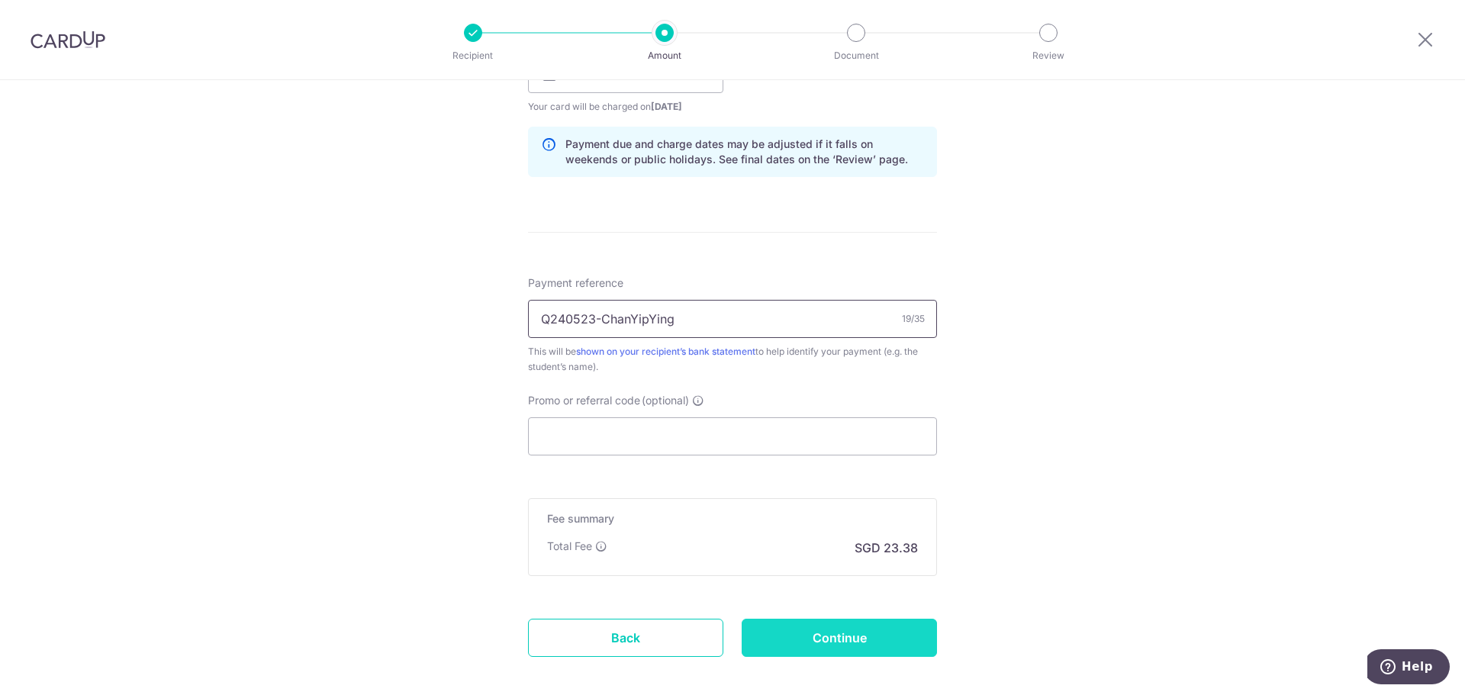
type input "Q240523-ChanYipYing"
click at [876, 643] on input "Continue" at bounding box center [839, 638] width 195 height 38
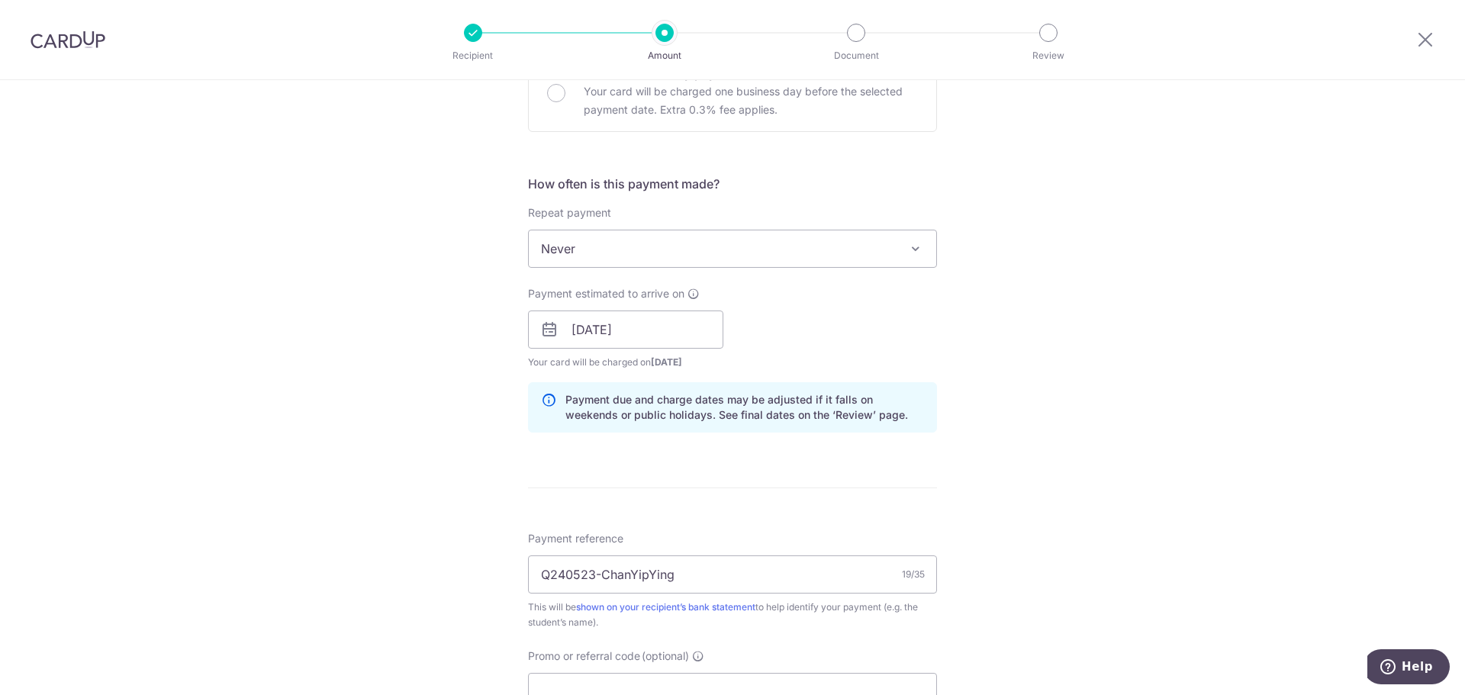
scroll to position [446, 0]
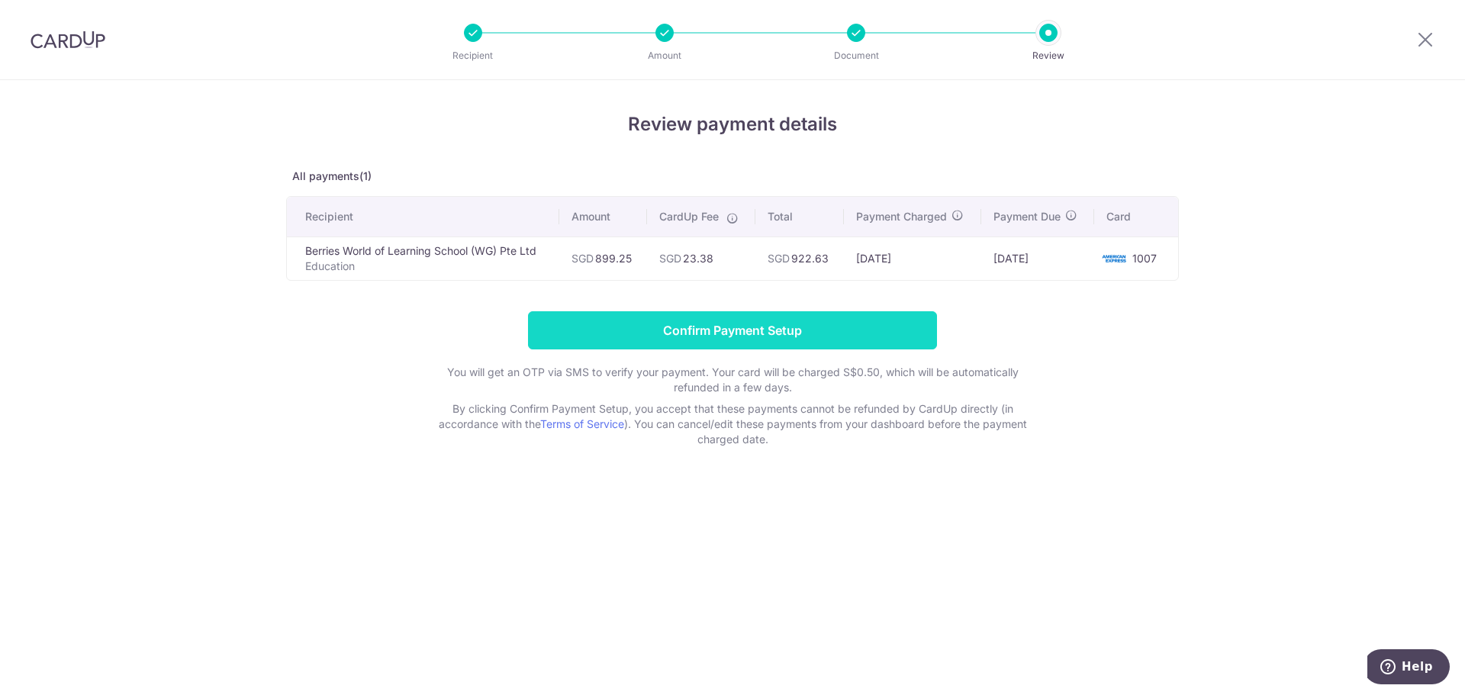
click at [762, 332] on input "Confirm Payment Setup" at bounding box center [732, 330] width 409 height 38
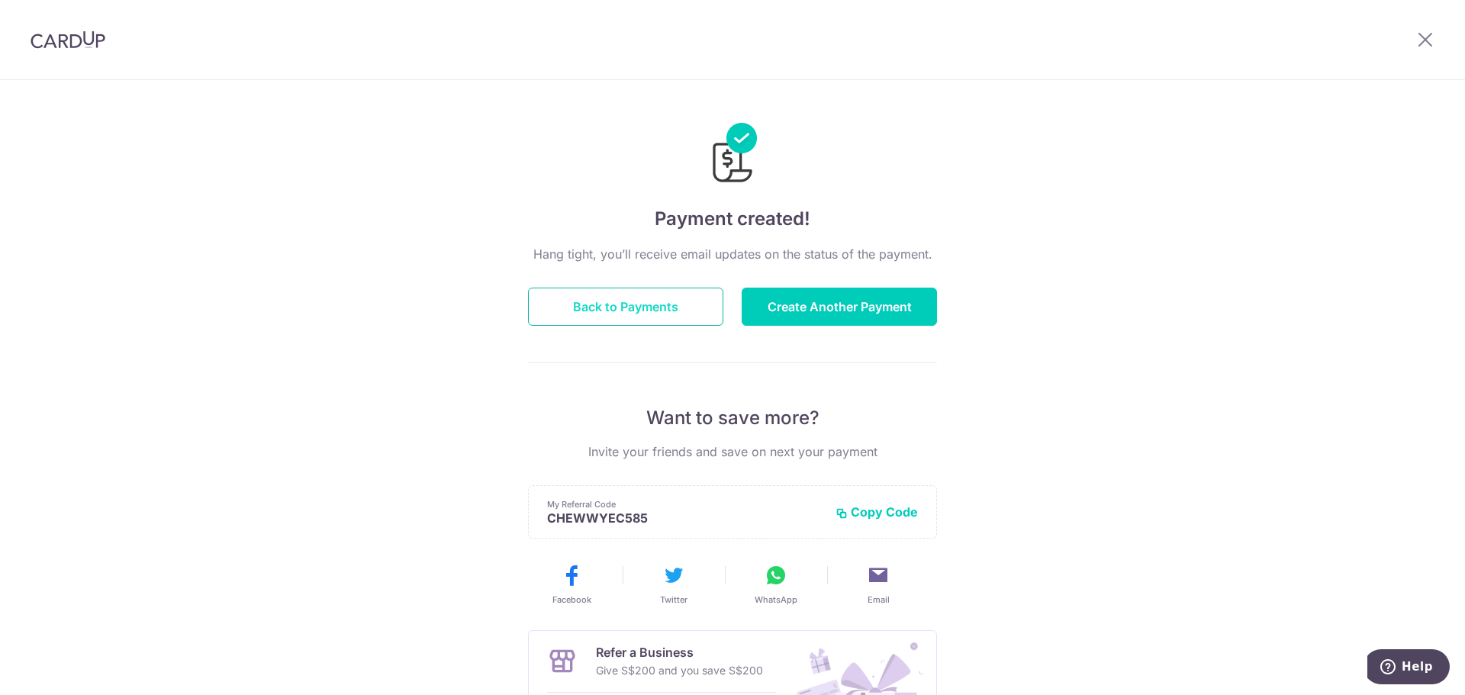
click at [662, 309] on button "Back to Payments" at bounding box center [625, 307] width 195 height 38
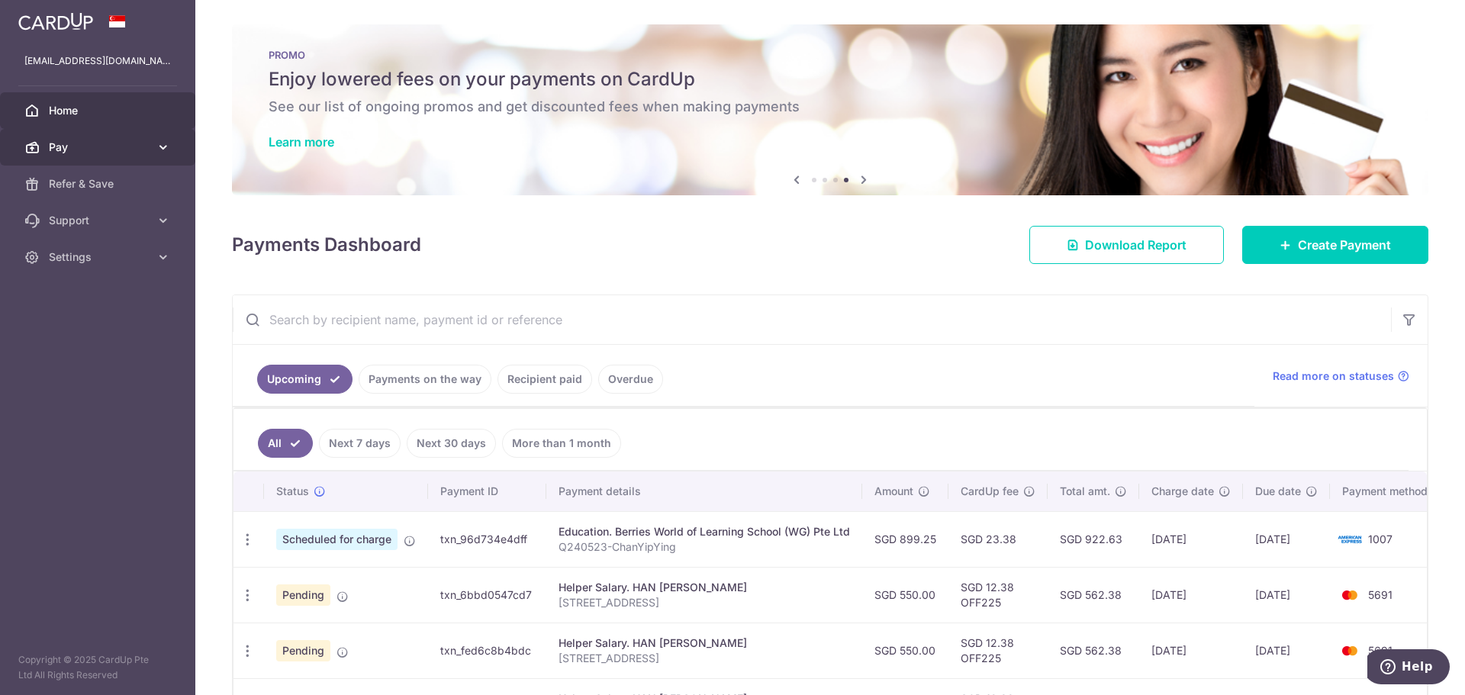
click at [156, 146] on icon at bounding box center [163, 147] width 15 height 15
click at [162, 252] on icon at bounding box center [163, 257] width 15 height 15
click at [884, 276] on div "× Pause Schedule Pause all future payments in this series Pause just this one p…" at bounding box center [830, 347] width 1270 height 695
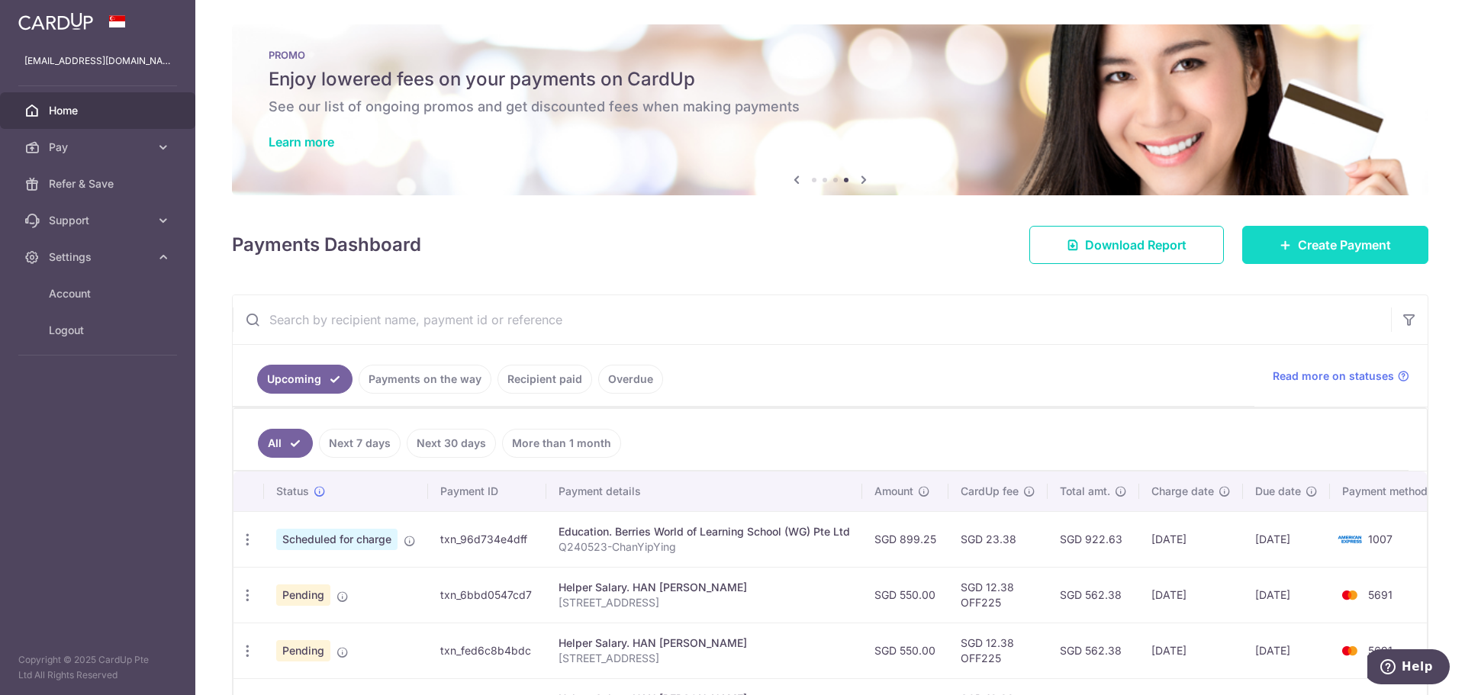
click at [1300, 243] on span "Create Payment" at bounding box center [1344, 245] width 93 height 18
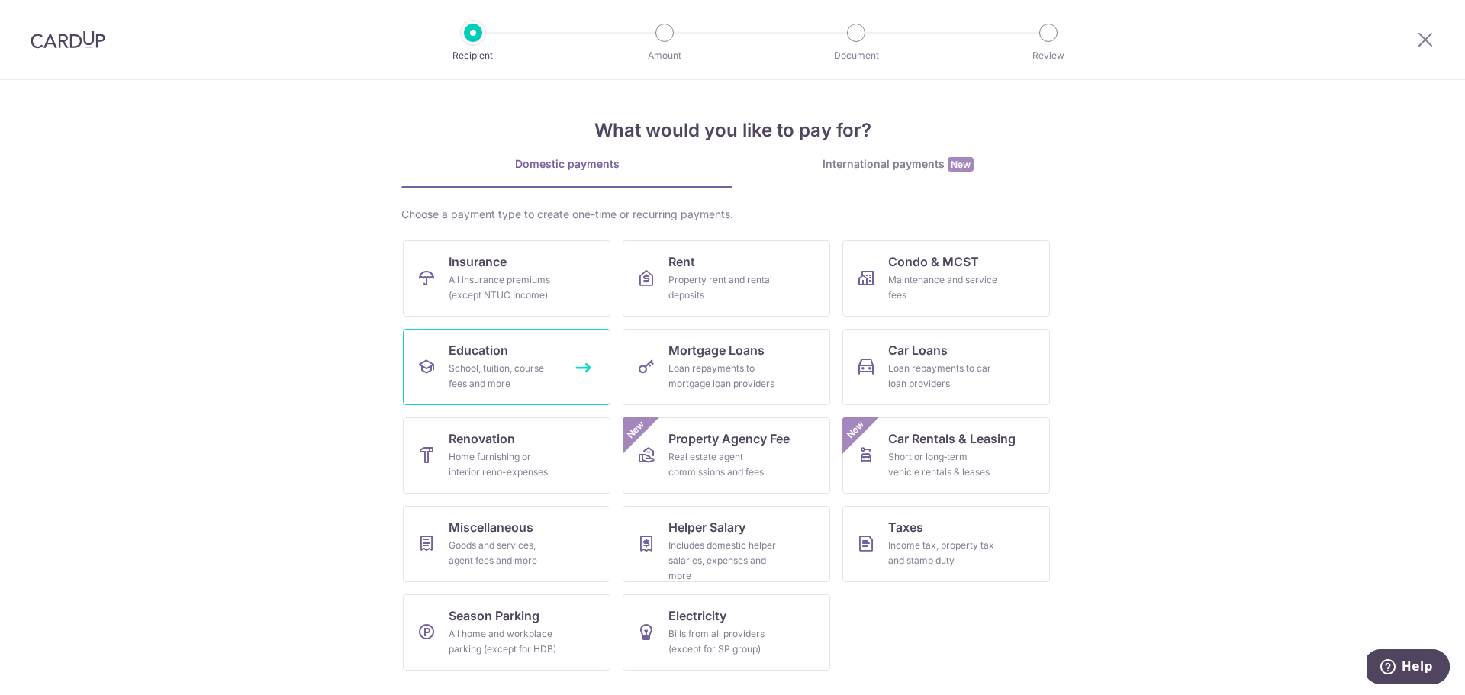
click at [506, 378] on div "School, tuition, course fees and more" at bounding box center [504, 376] width 110 height 31
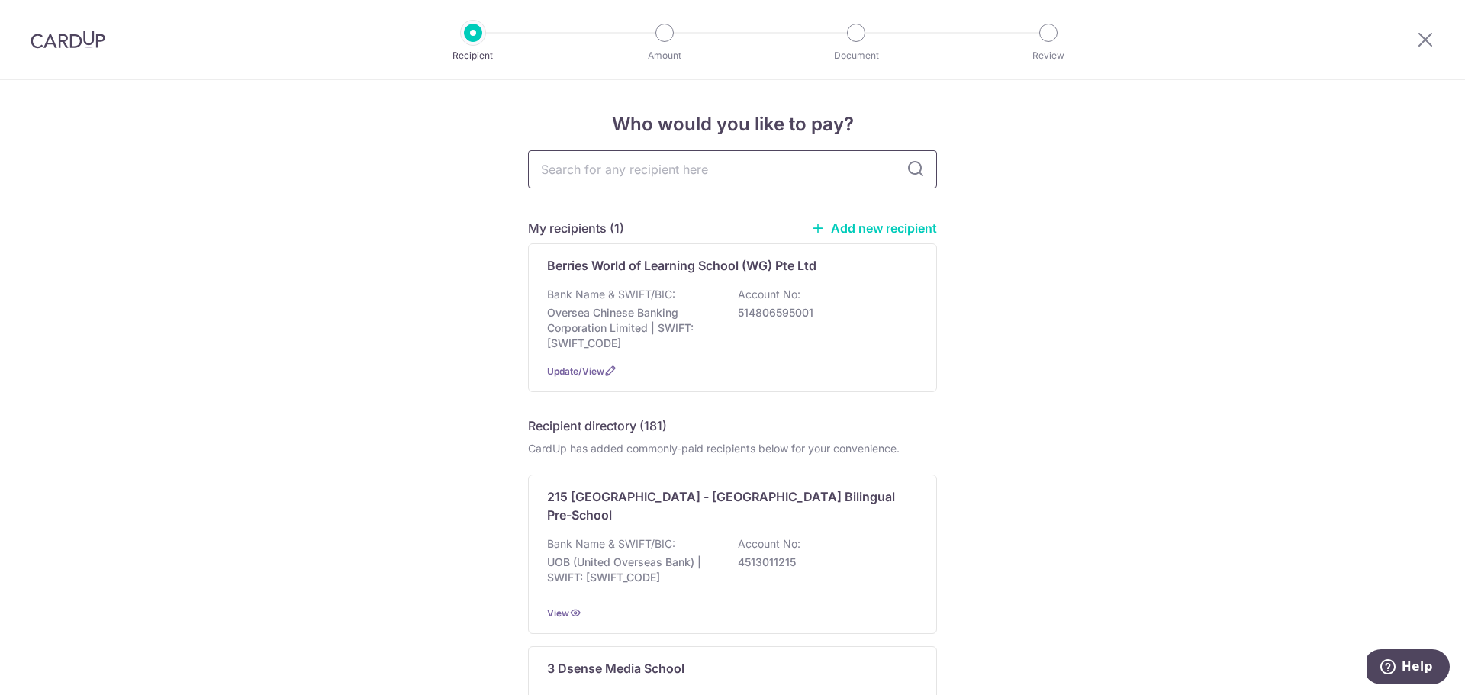
click at [723, 175] on input "text" at bounding box center [732, 169] width 409 height 38
click at [1446, 35] on div at bounding box center [1425, 39] width 79 height 79
click at [1434, 40] on icon at bounding box center [1425, 39] width 18 height 19
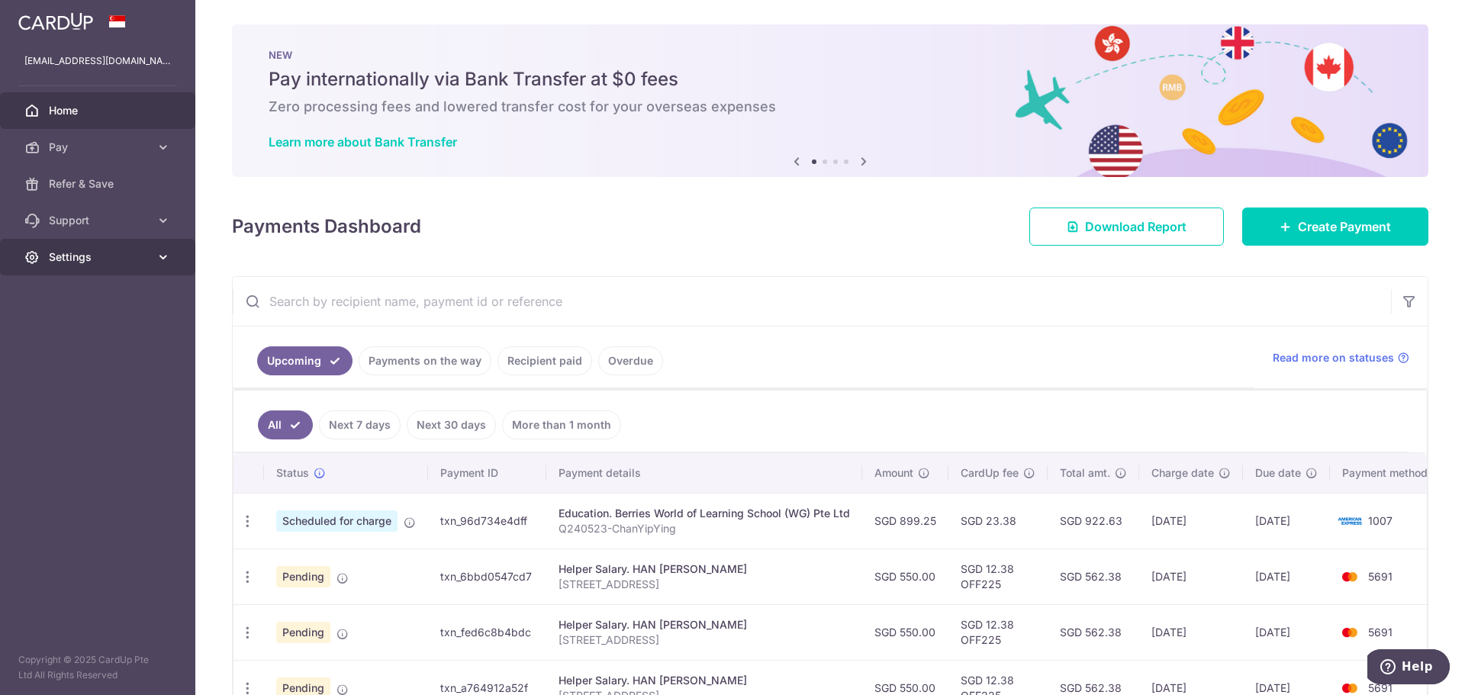
click at [161, 263] on icon at bounding box center [163, 257] width 15 height 15
click at [85, 334] on span "Logout" at bounding box center [99, 330] width 101 height 15
